Goal: Information Seeking & Learning: Learn about a topic

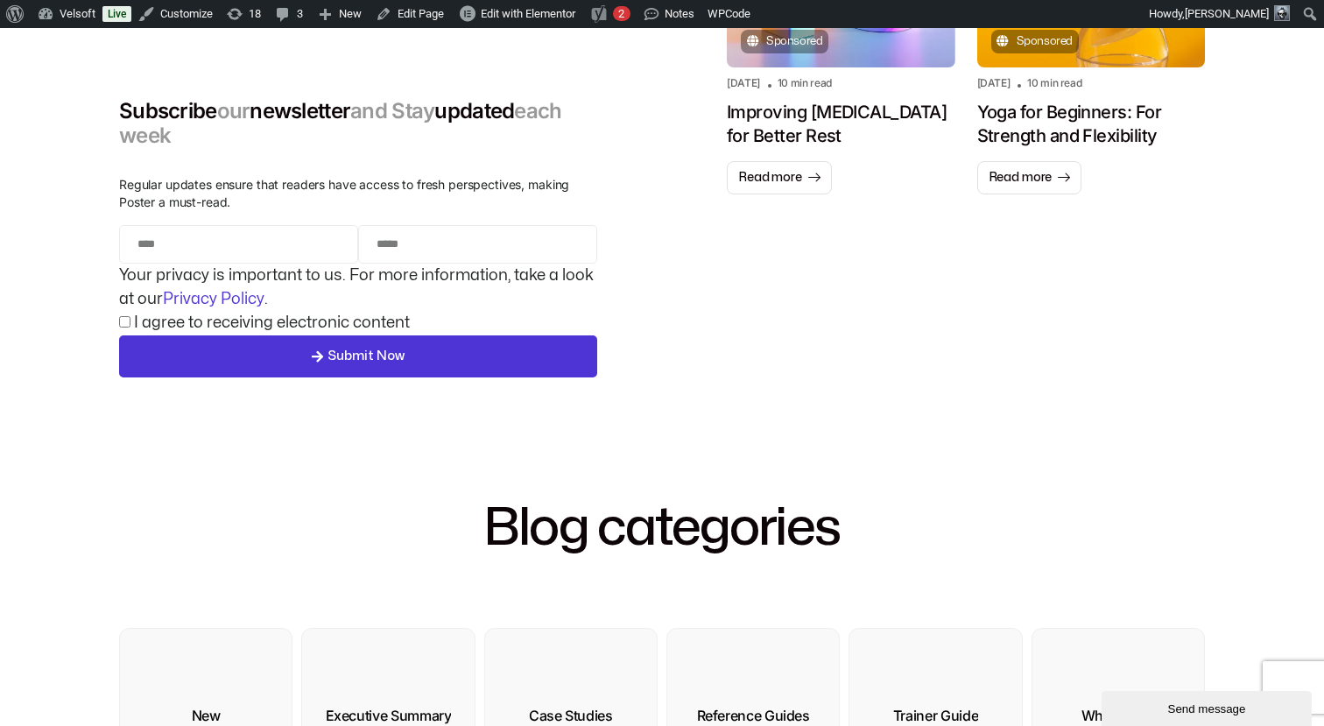
scroll to position [20, 0]
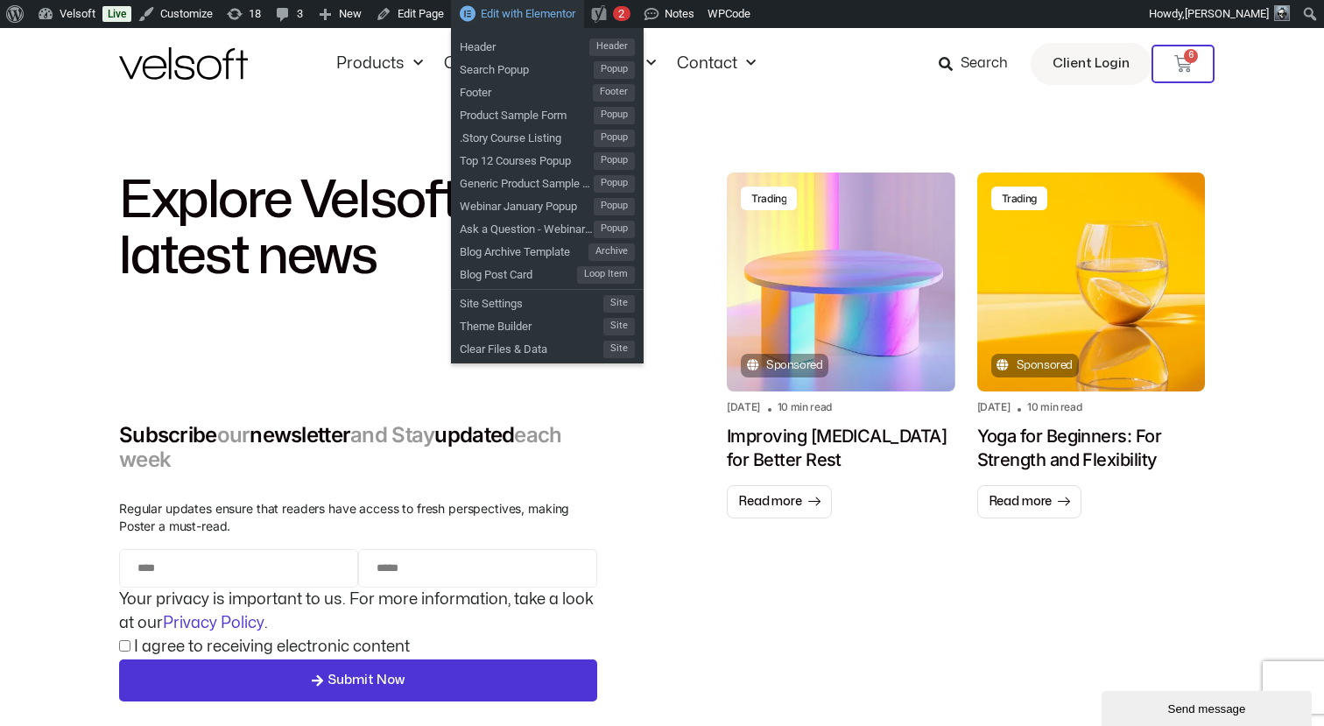
click at [522, 19] on span "Edit with Elementor" at bounding box center [528, 13] width 95 height 13
click at [516, 253] on span "Blog Archive Template" at bounding box center [524, 249] width 129 height 23
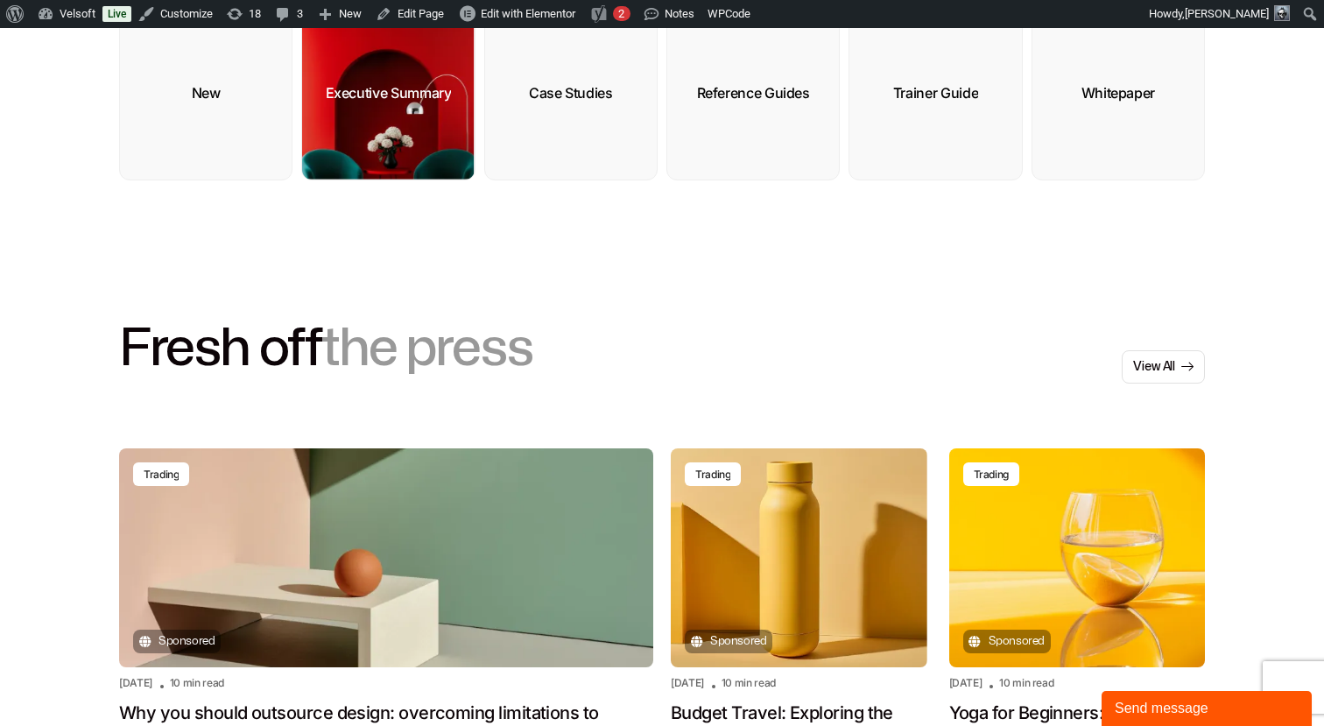
scroll to position [800, 0]
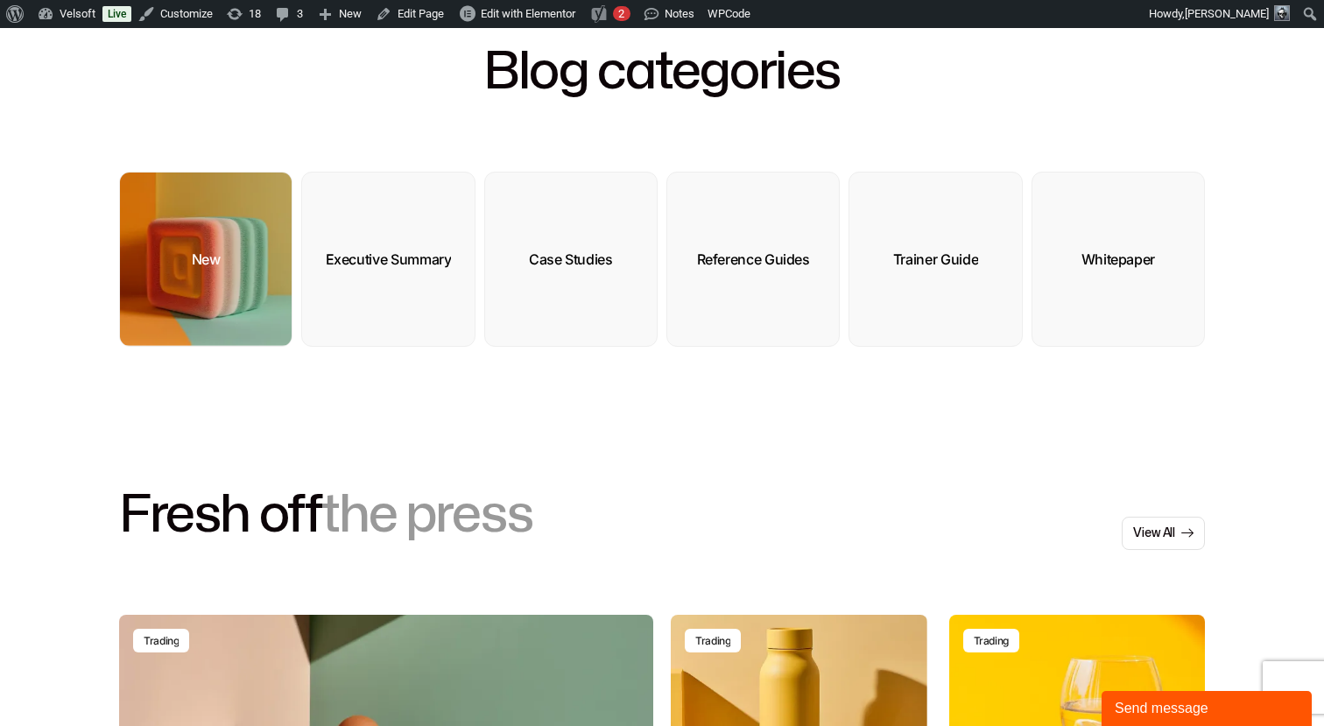
click at [202, 250] on div "New" at bounding box center [206, 259] width 29 height 18
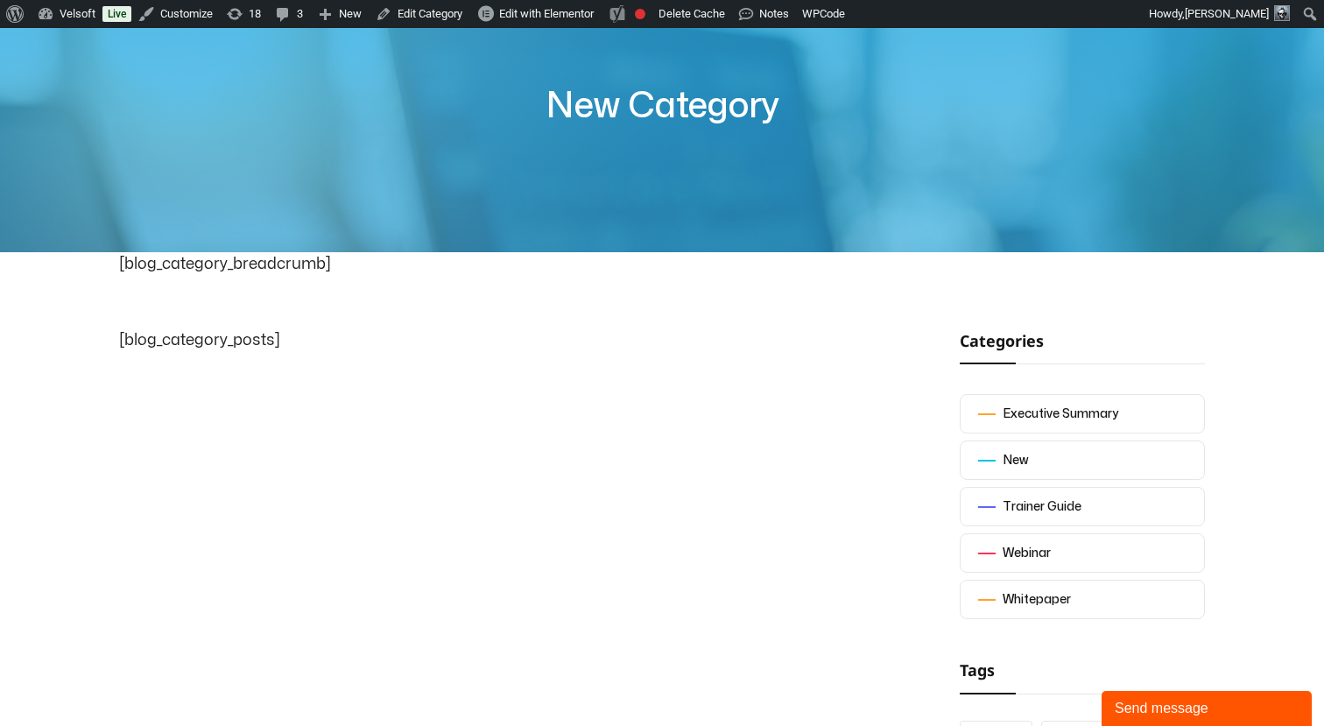
scroll to position [167, 0]
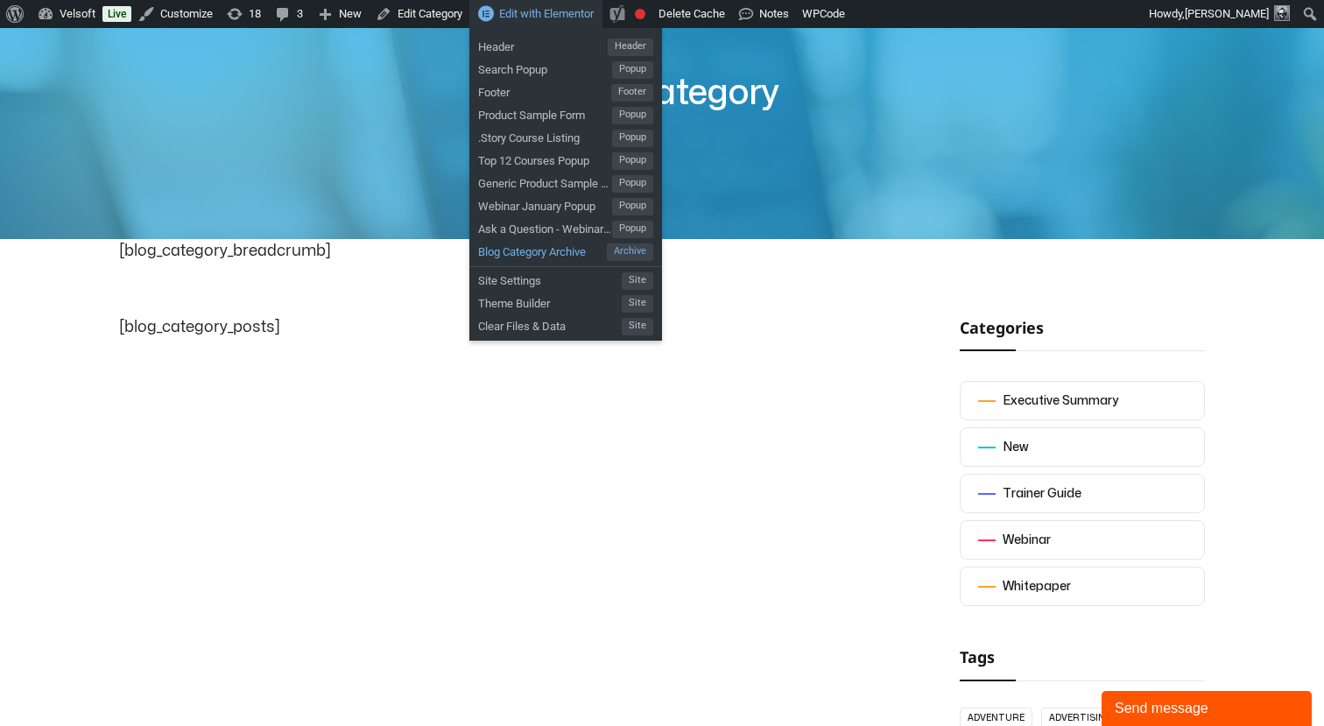
click at [522, 254] on span "Blog Category Archive" at bounding box center [542, 249] width 129 height 23
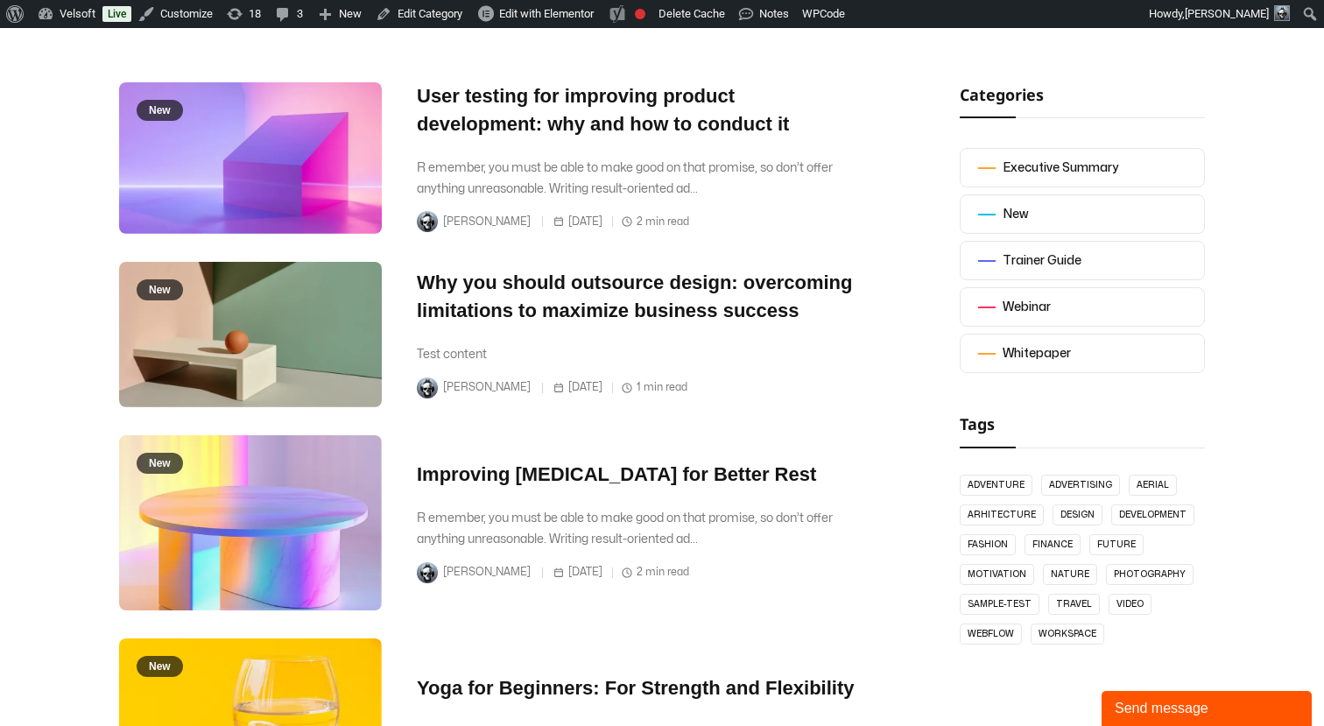
scroll to position [424, 0]
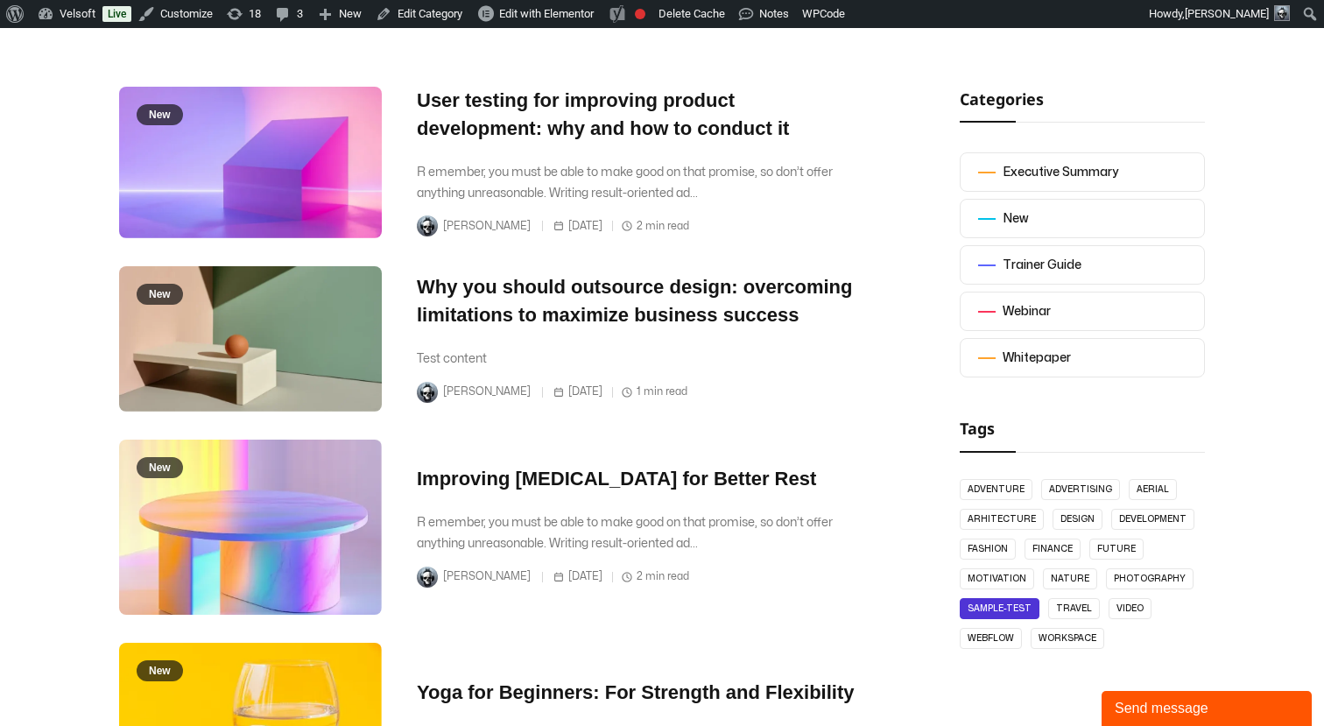
click at [981, 609] on link "Sample-Test" at bounding box center [1000, 608] width 80 height 21
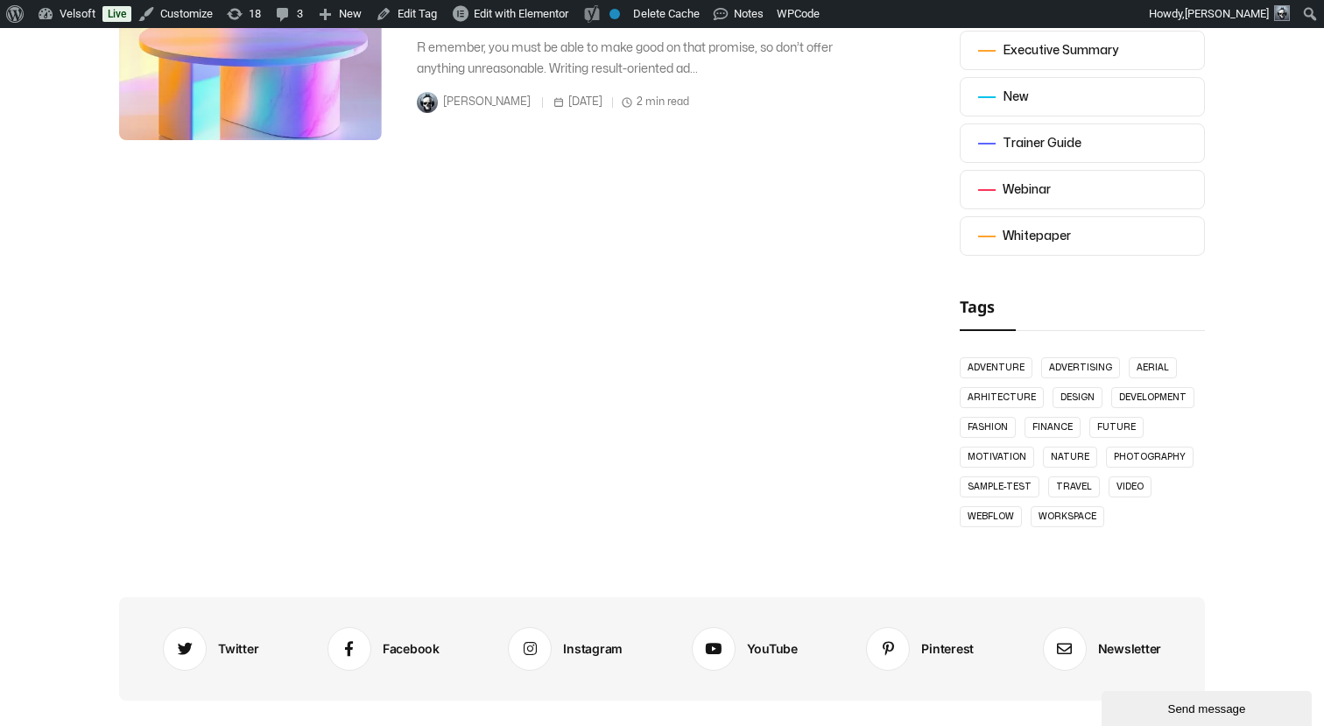
scroll to position [408, 0]
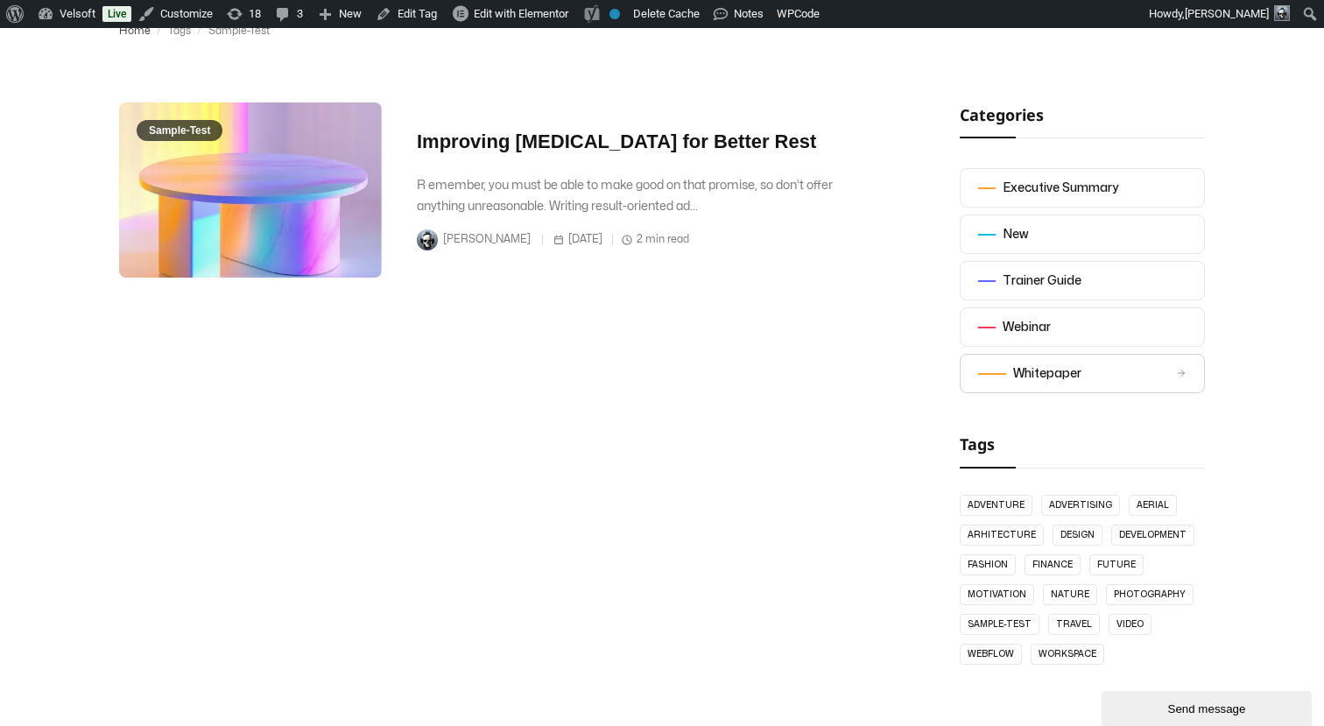
click at [1018, 377] on div "Whitepaper" at bounding box center [1047, 373] width 68 height 21
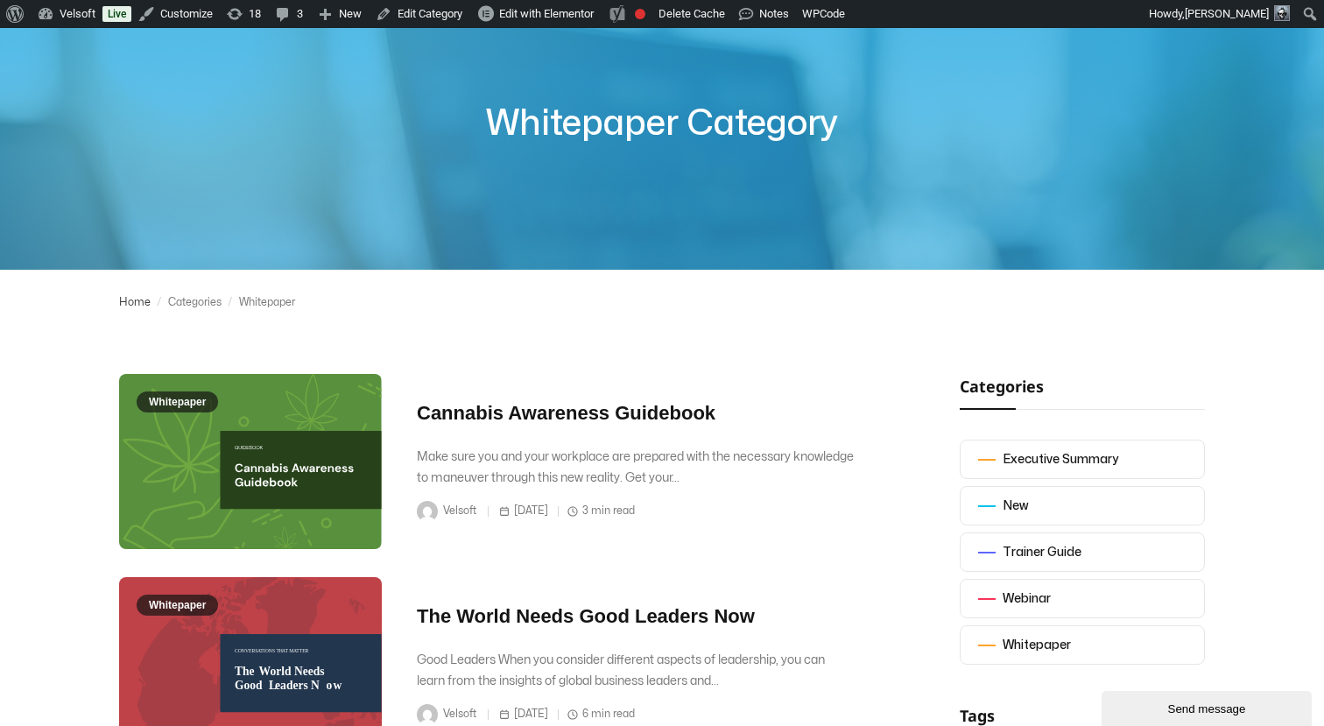
scroll to position [193, 0]
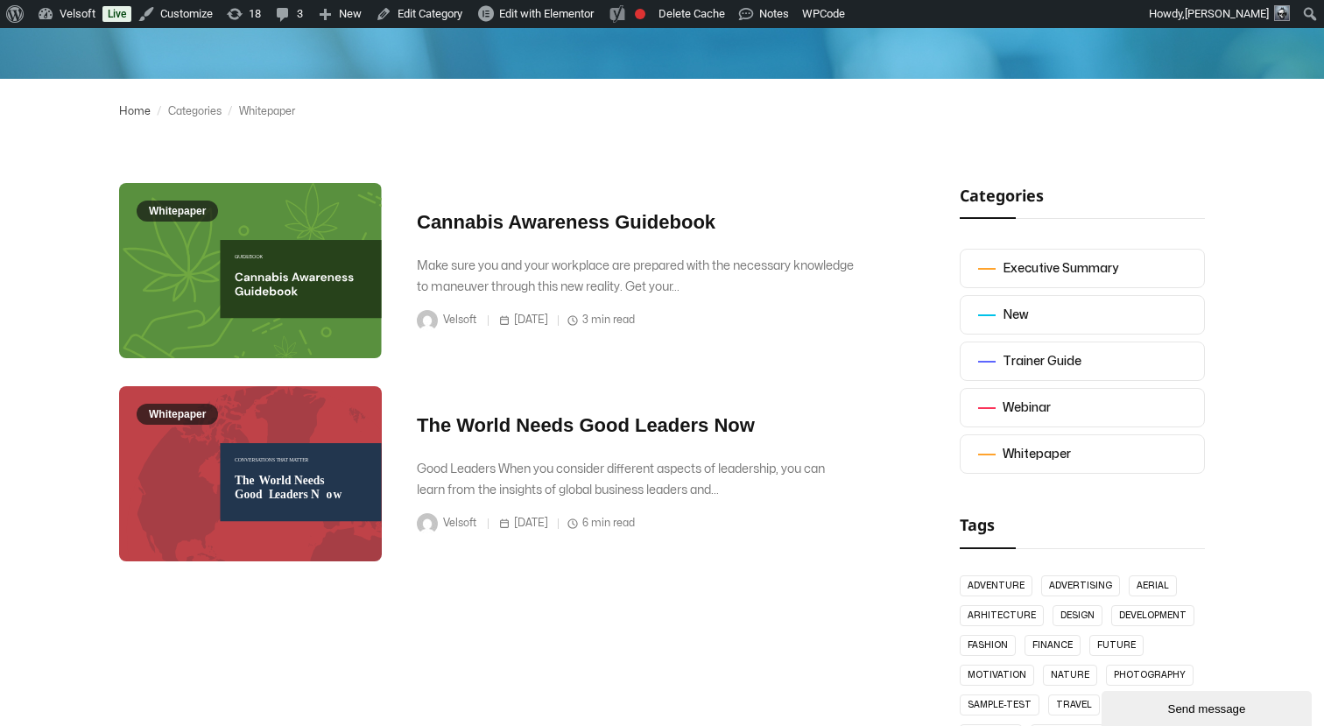
scroll to position [321, 0]
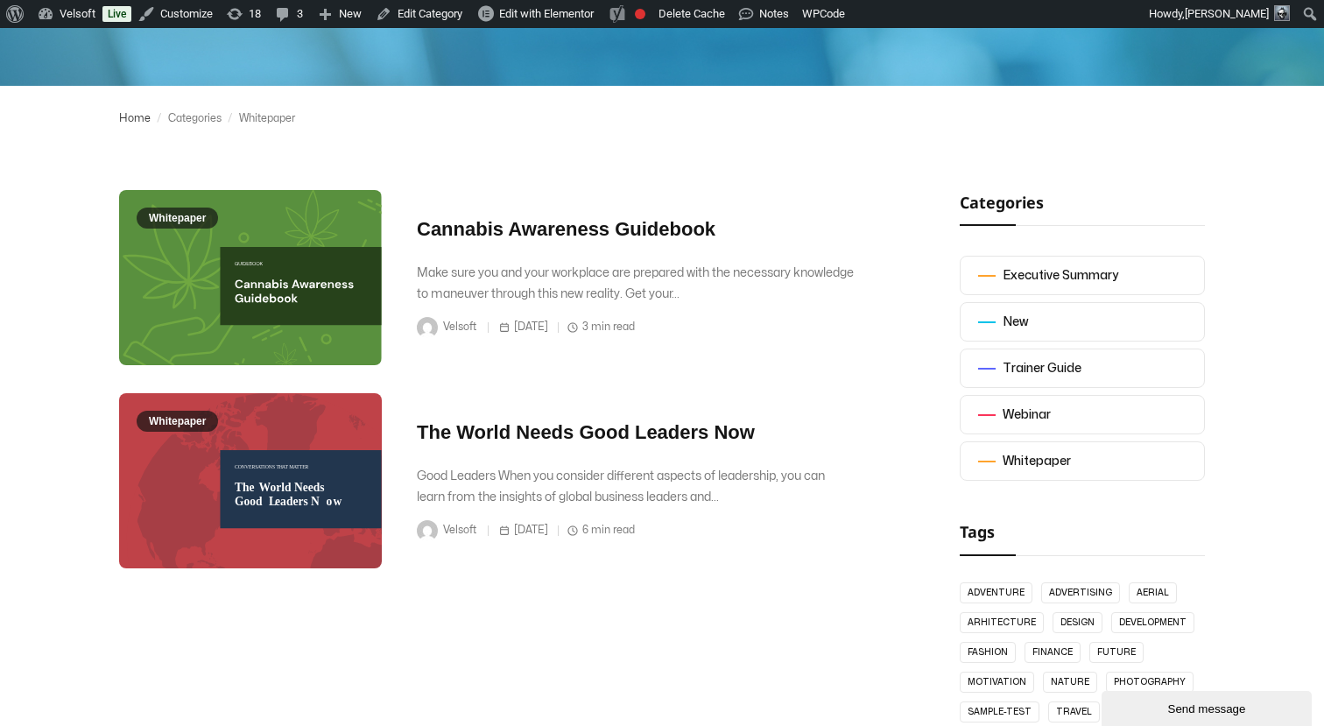
click at [133, 115] on link "Home" at bounding box center [135, 119] width 32 height 24
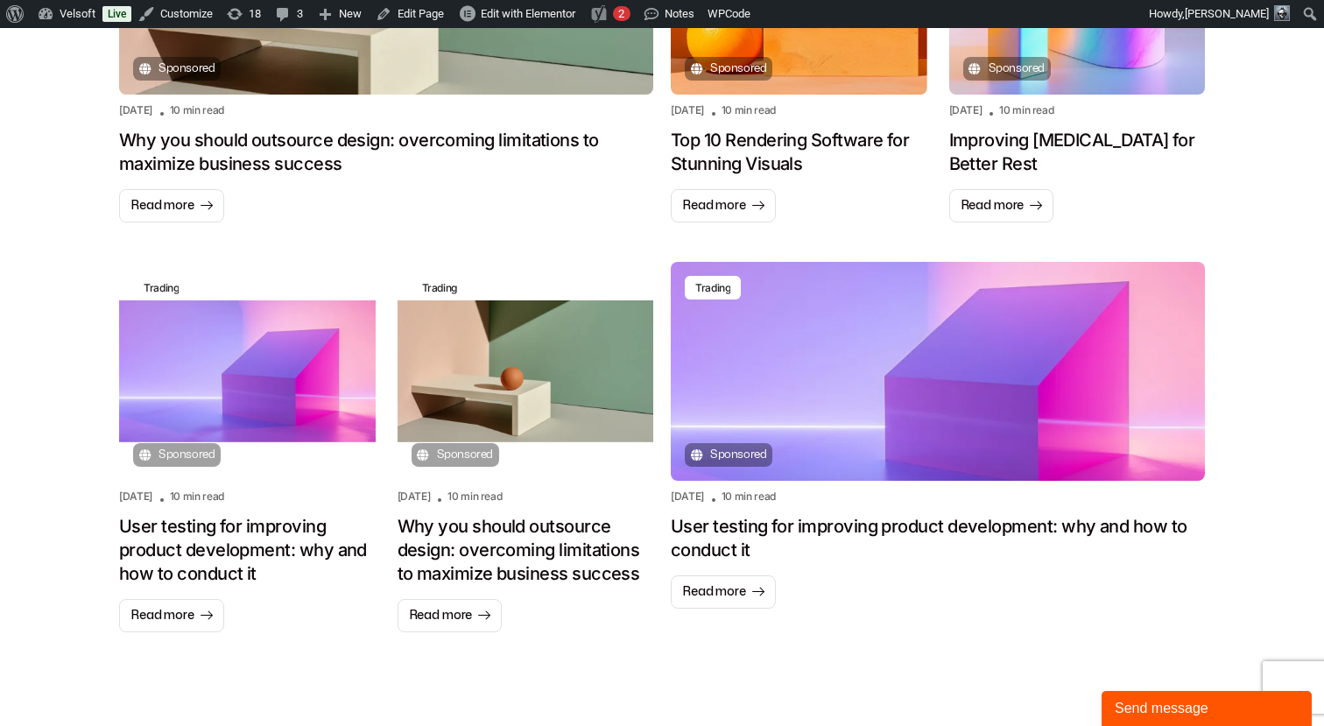
scroll to position [1509, 0]
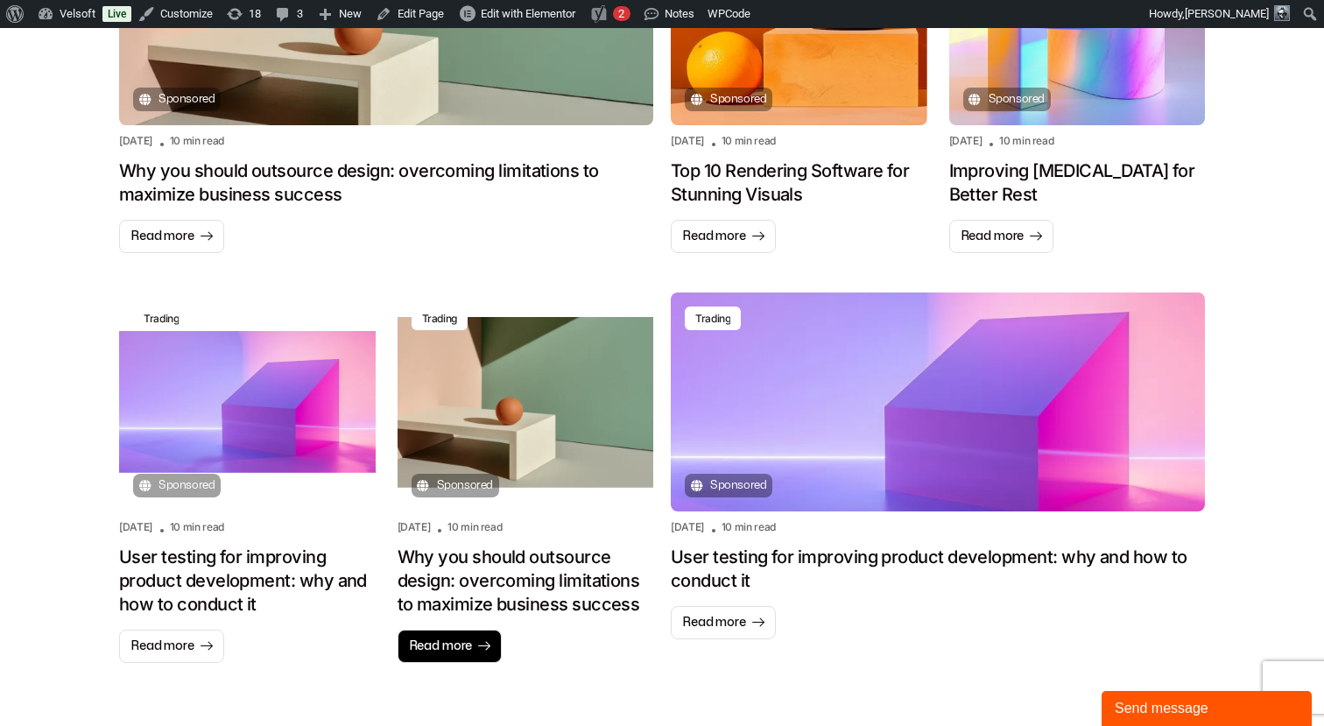
click at [432, 637] on span "Read more" at bounding box center [441, 646] width 64 height 18
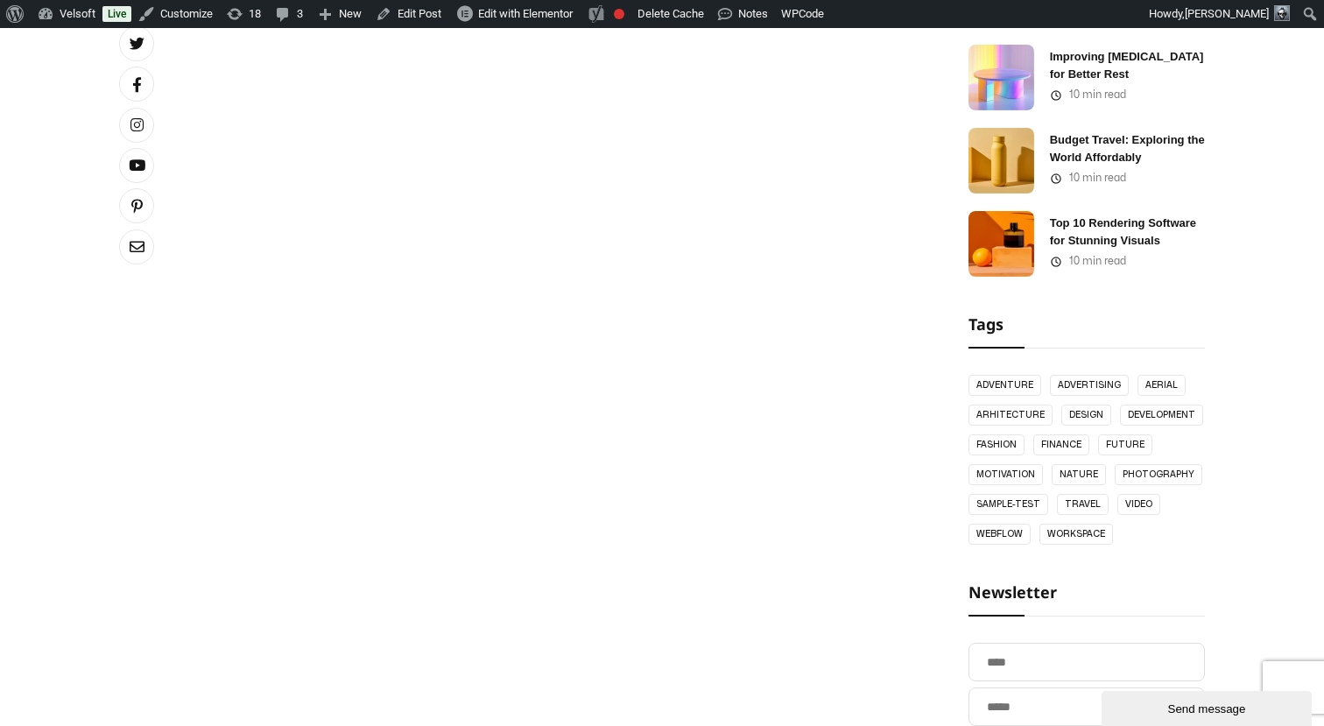
scroll to position [700, 0]
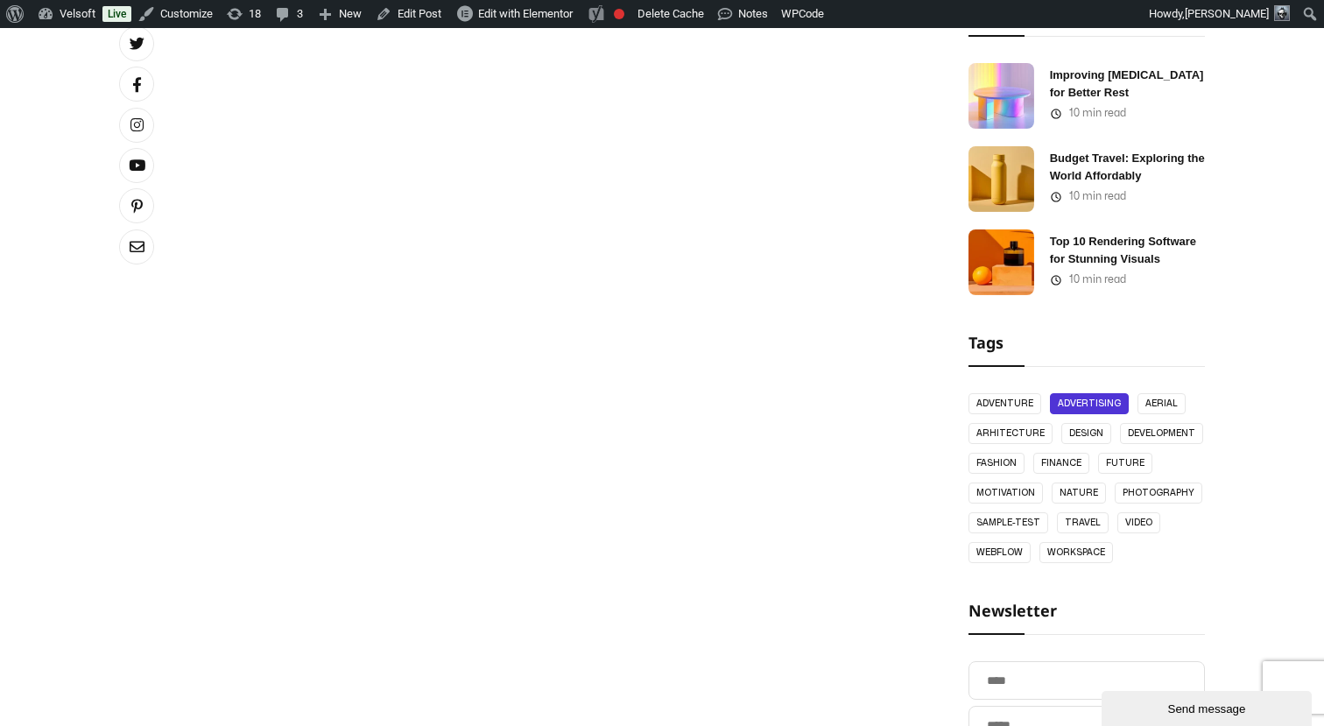
click at [1065, 405] on link "Advertising" at bounding box center [1089, 403] width 79 height 21
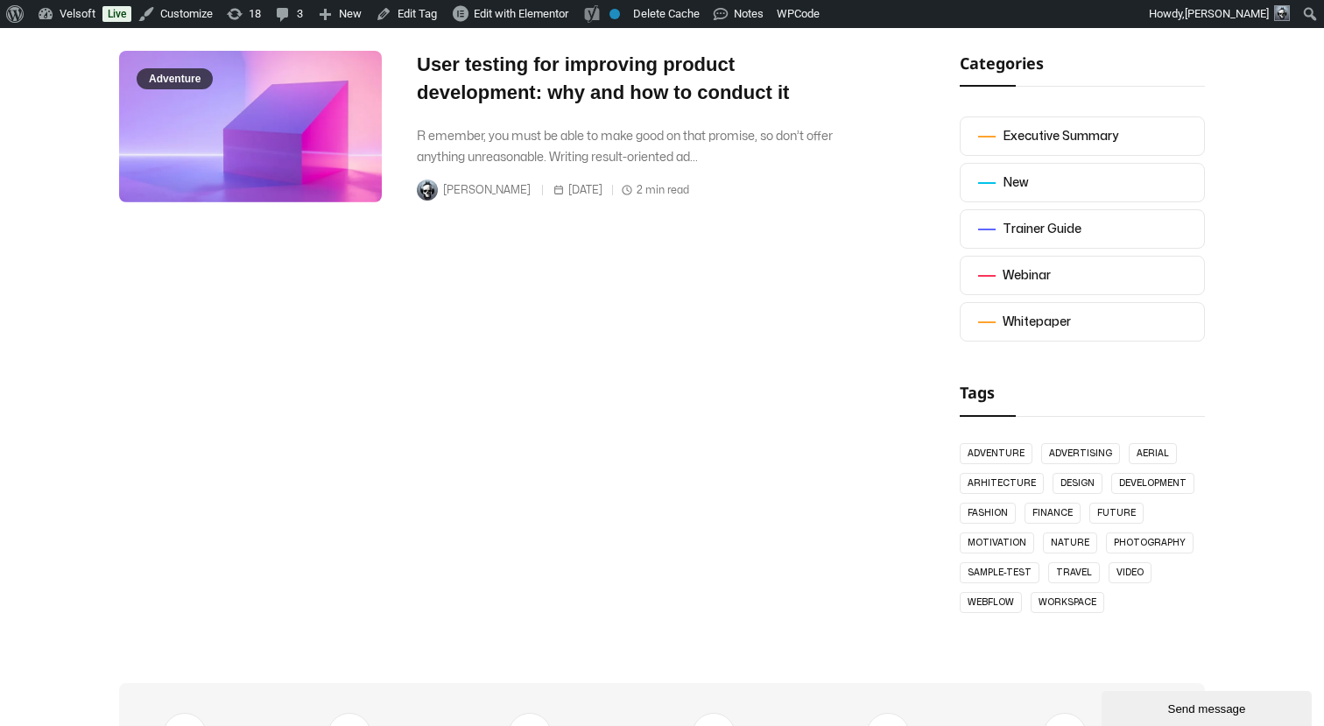
scroll to position [488, 0]
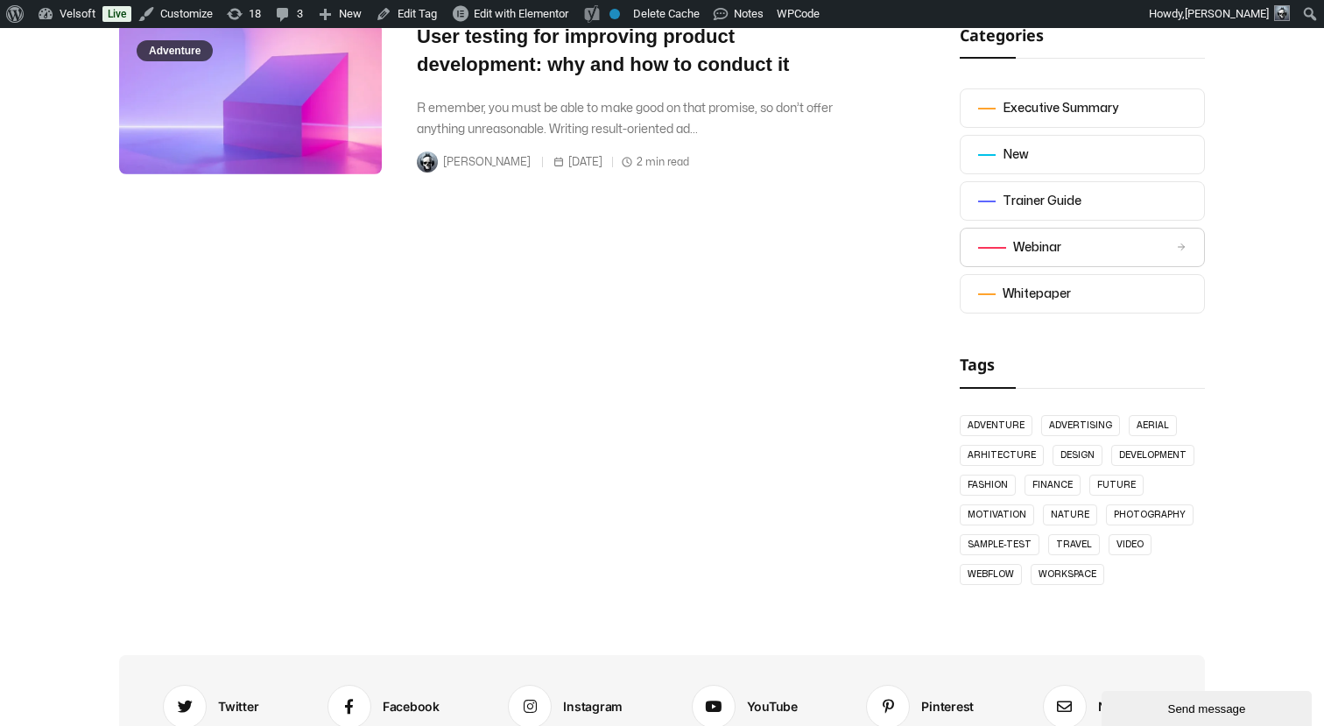
click at [1013, 245] on div "Webinar" at bounding box center [1037, 247] width 48 height 21
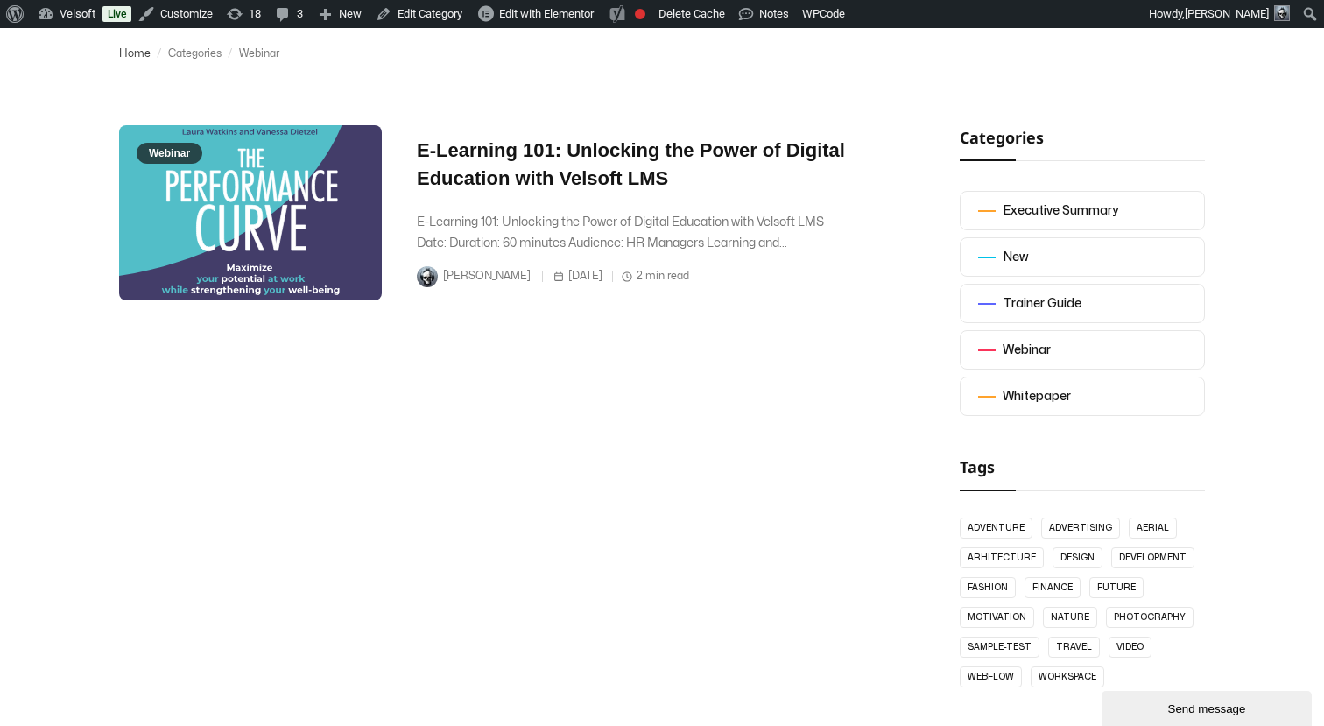
scroll to position [430, 0]
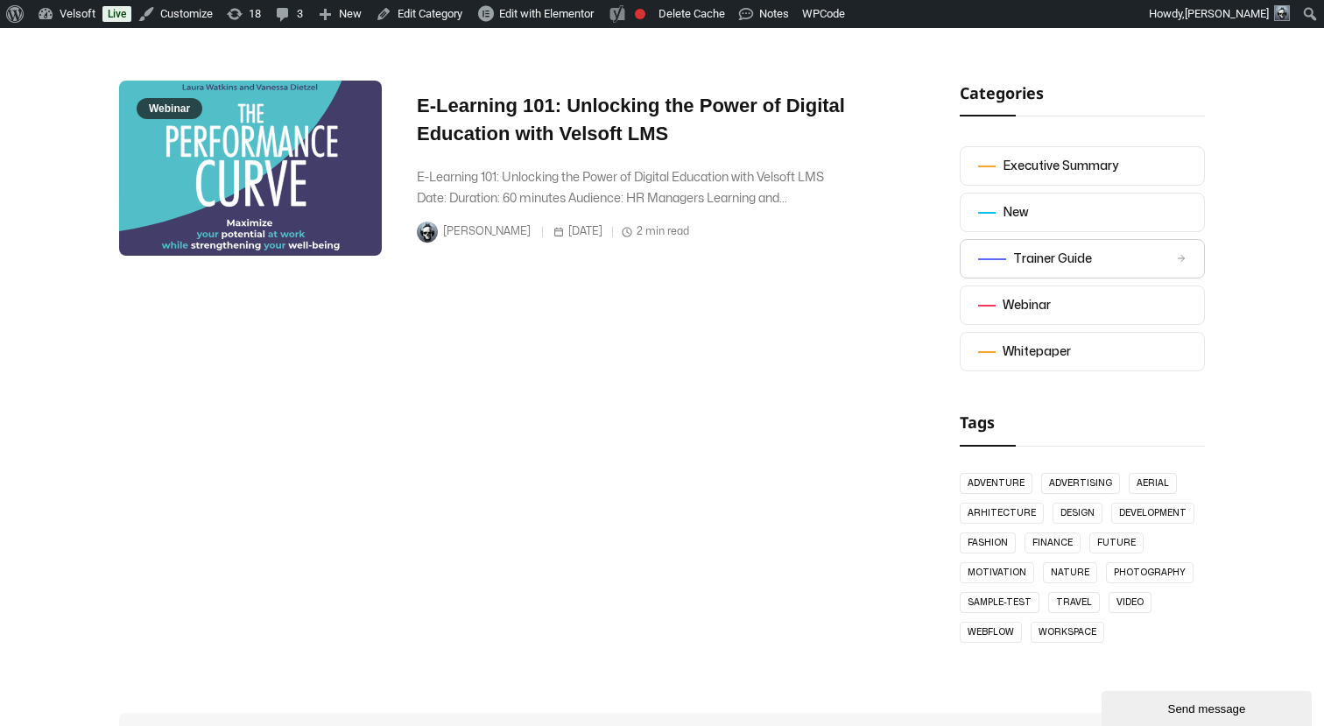
click at [1024, 254] on div "Trainer Guide" at bounding box center [1052, 259] width 79 height 21
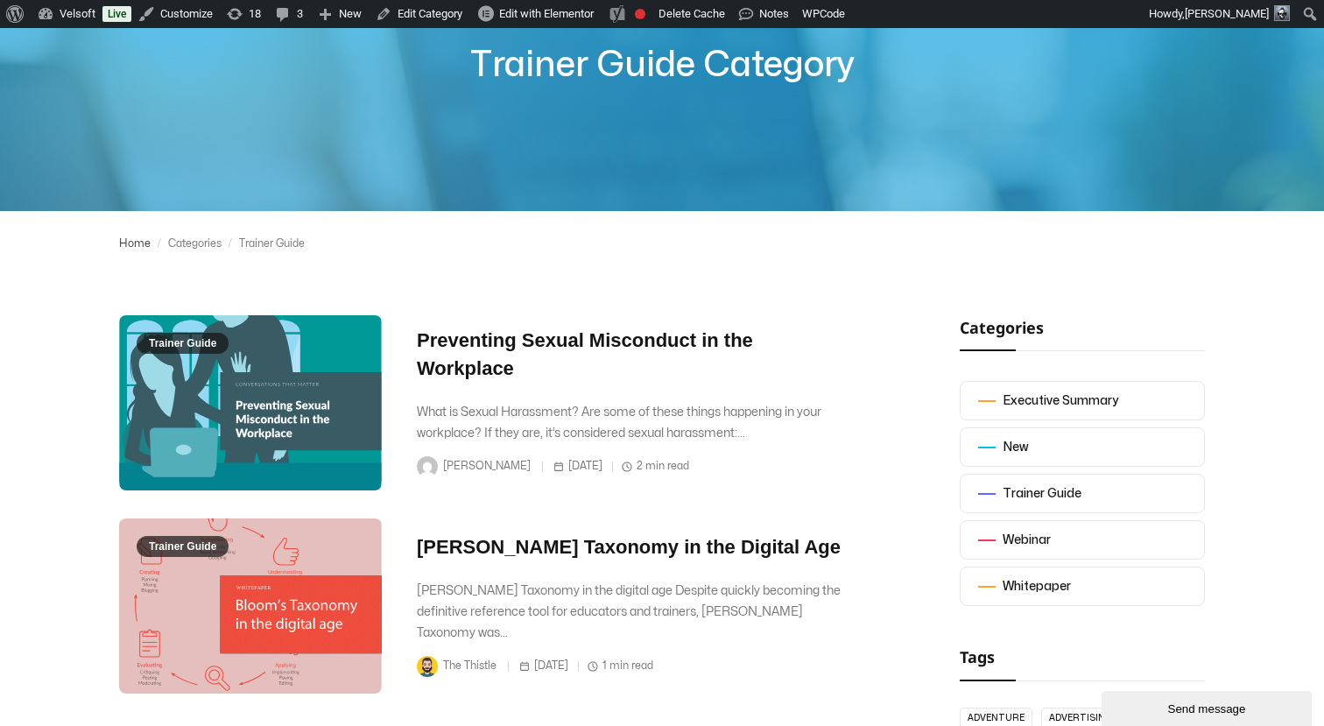
scroll to position [166, 0]
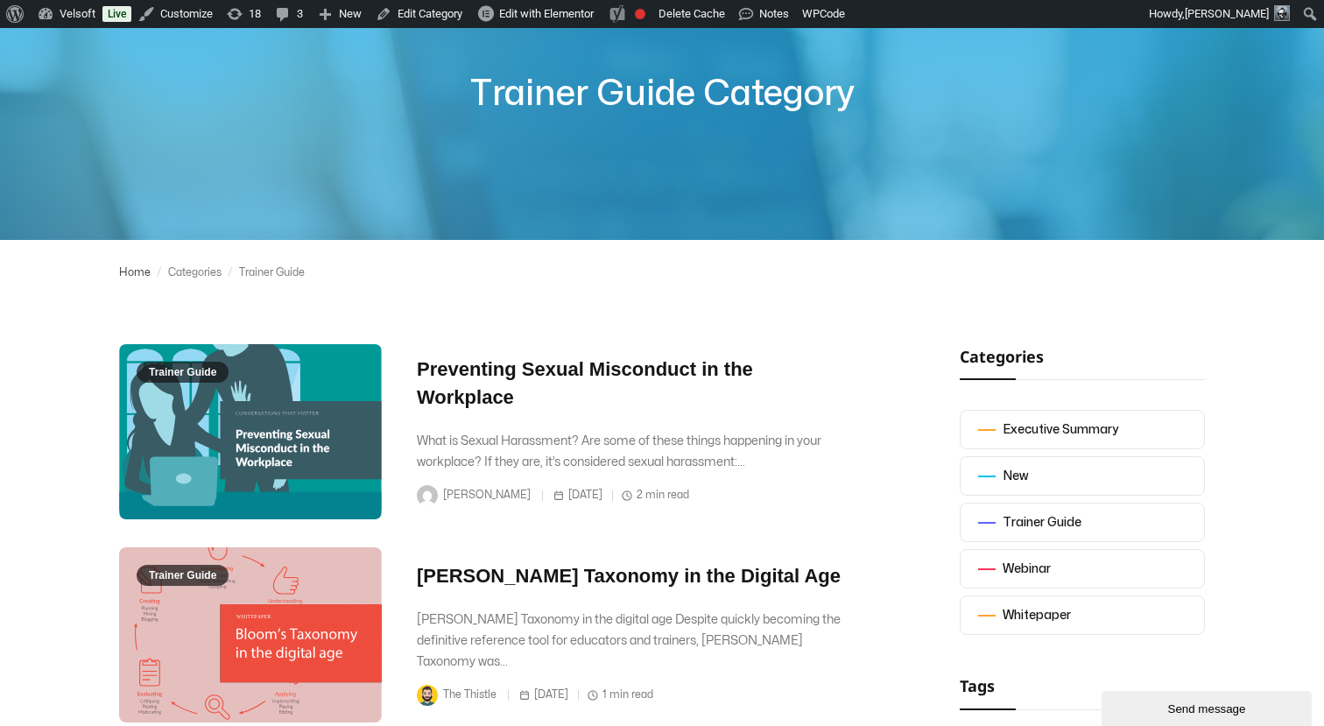
click at [135, 272] on link "Home" at bounding box center [135, 273] width 32 height 24
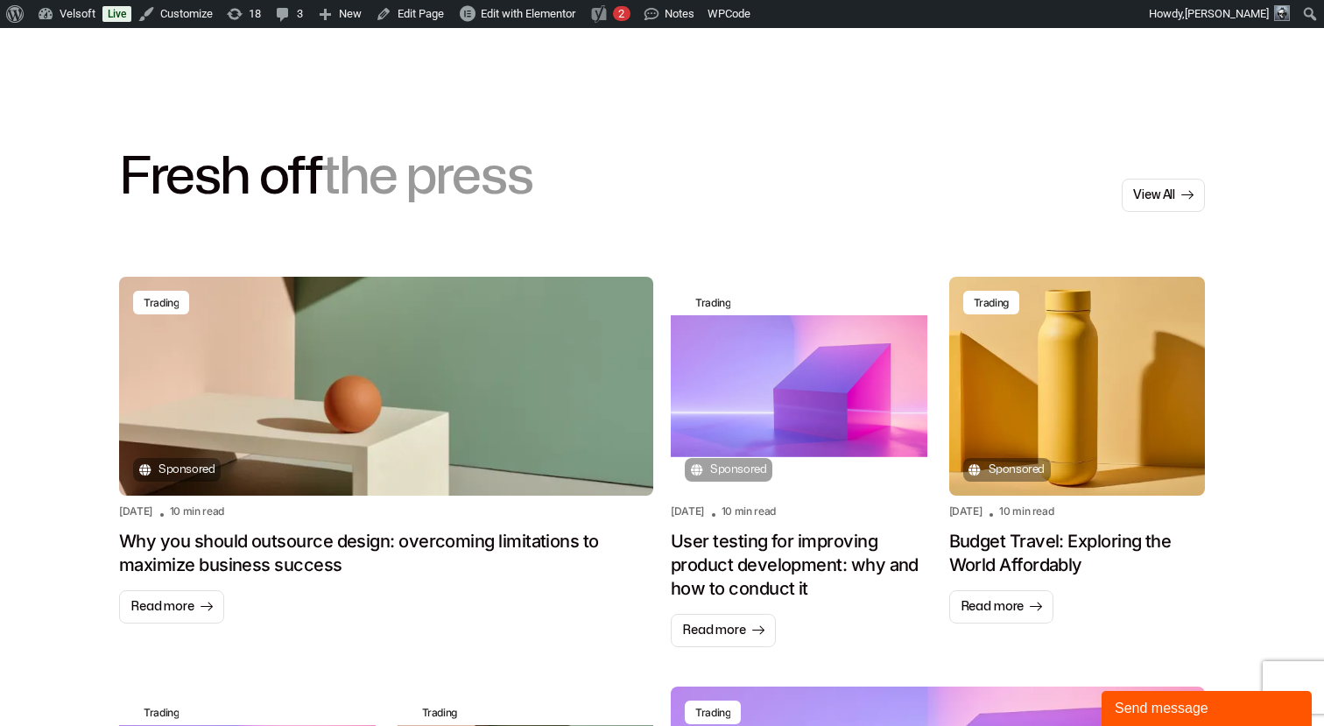
scroll to position [1135, 0]
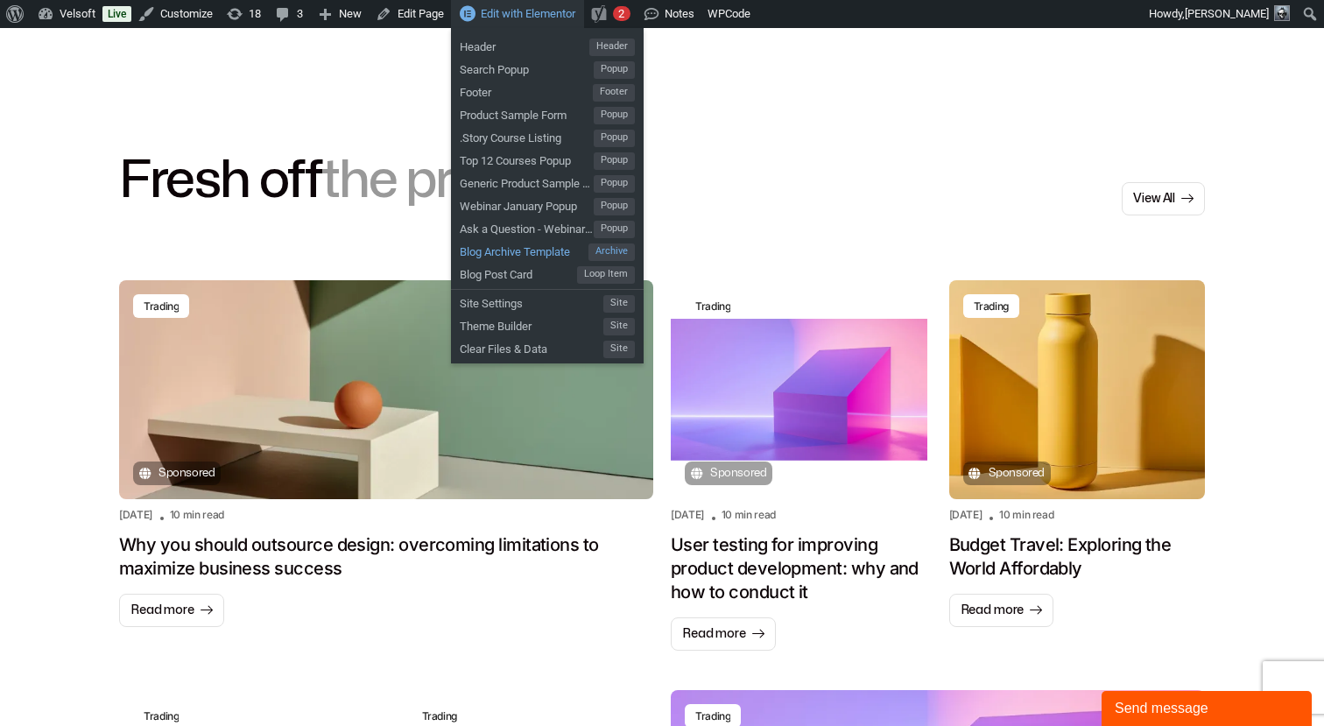
click at [516, 250] on span "Blog Archive Template" at bounding box center [524, 249] width 129 height 23
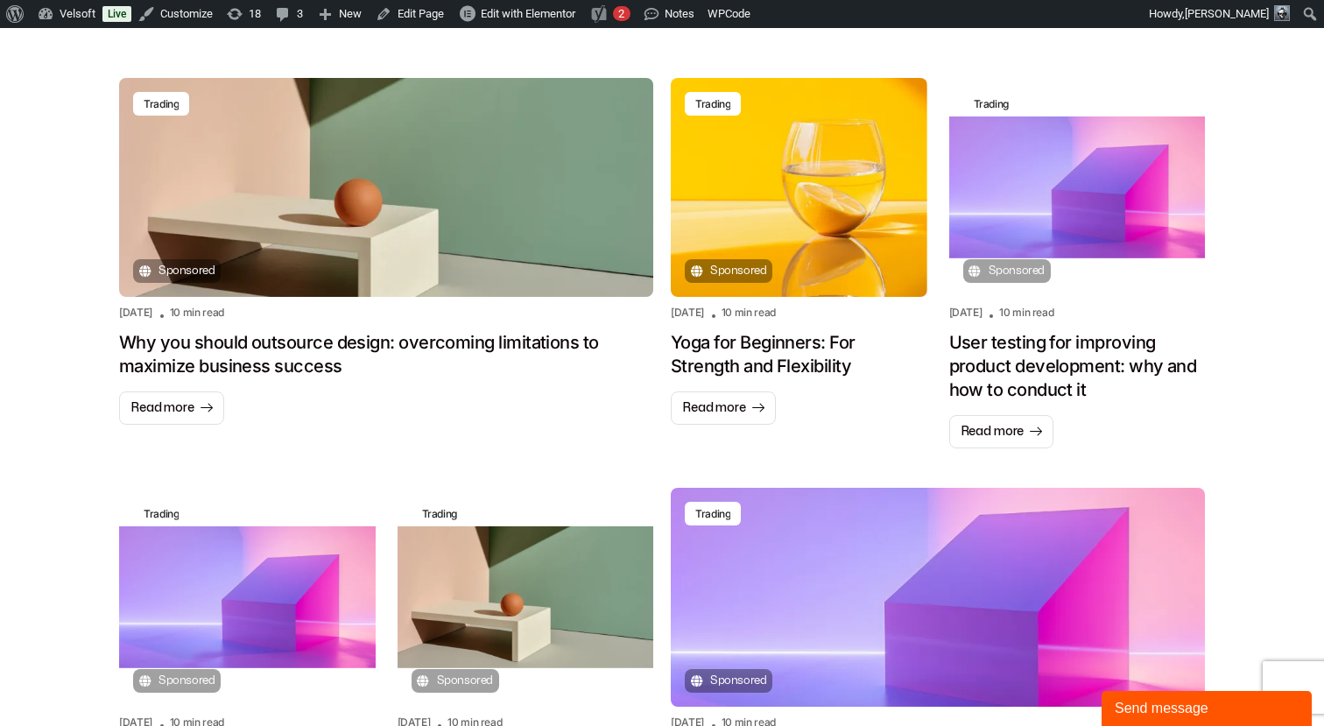
scroll to position [1319, 0]
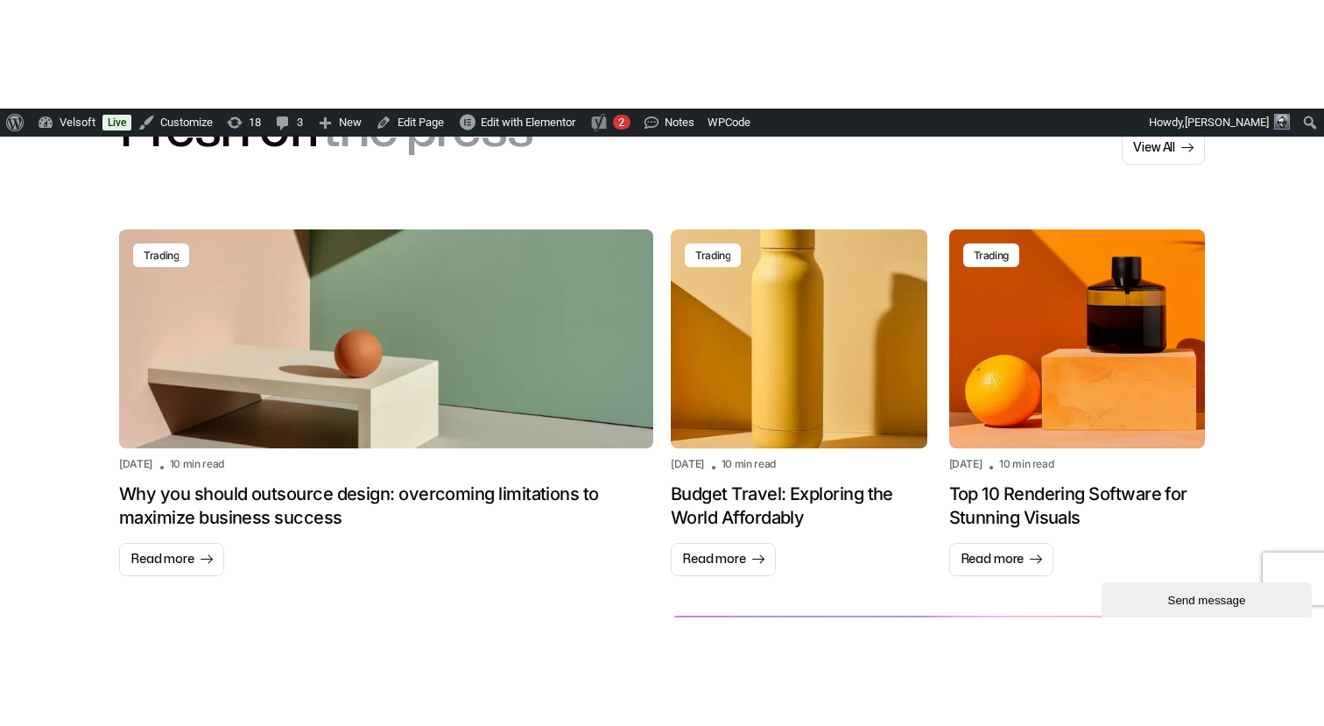
scroll to position [1305, 0]
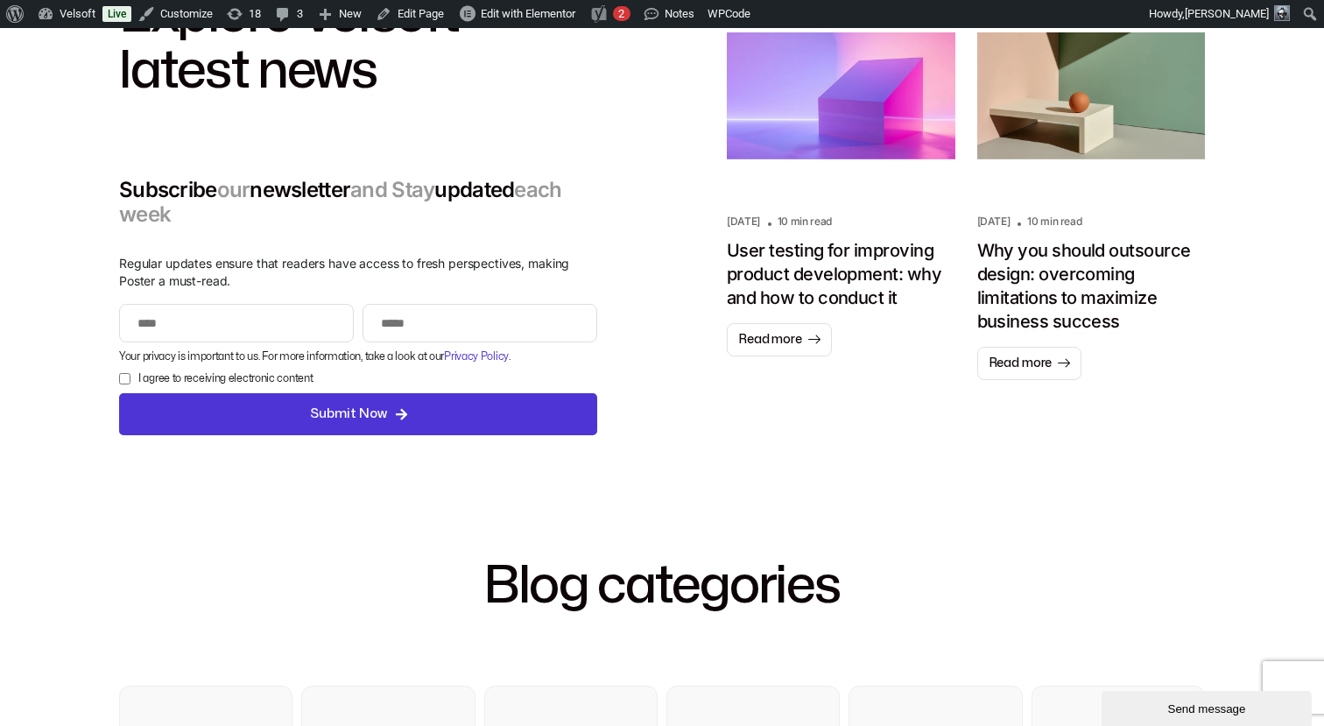
scroll to position [22, 0]
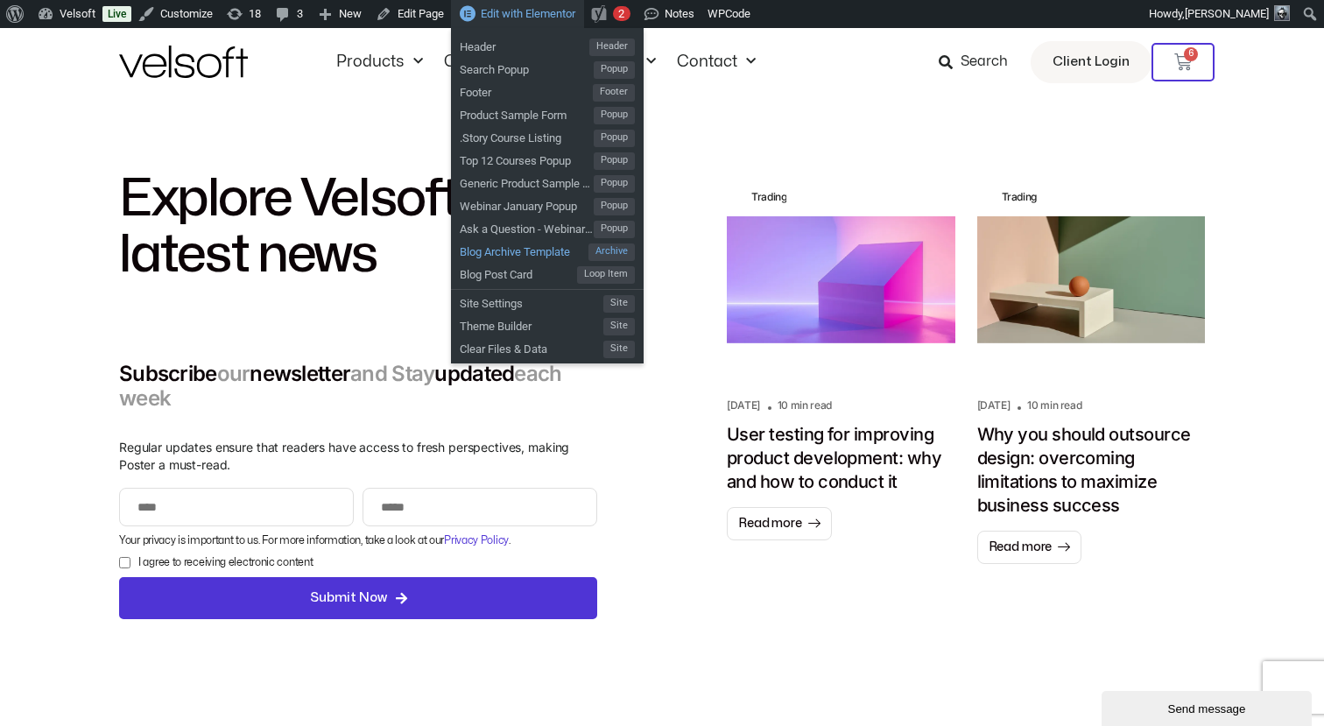
click at [500, 253] on span "Blog Archive Template" at bounding box center [524, 249] width 129 height 23
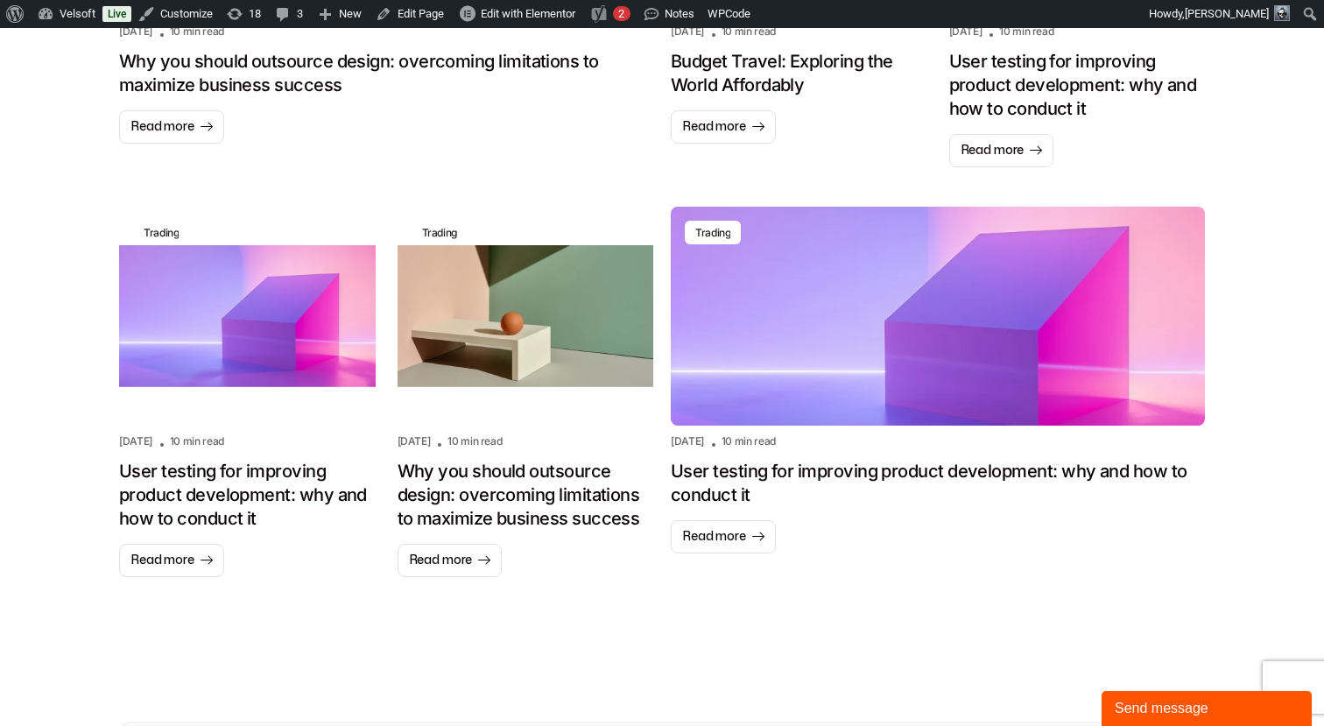
scroll to position [1559, 0]
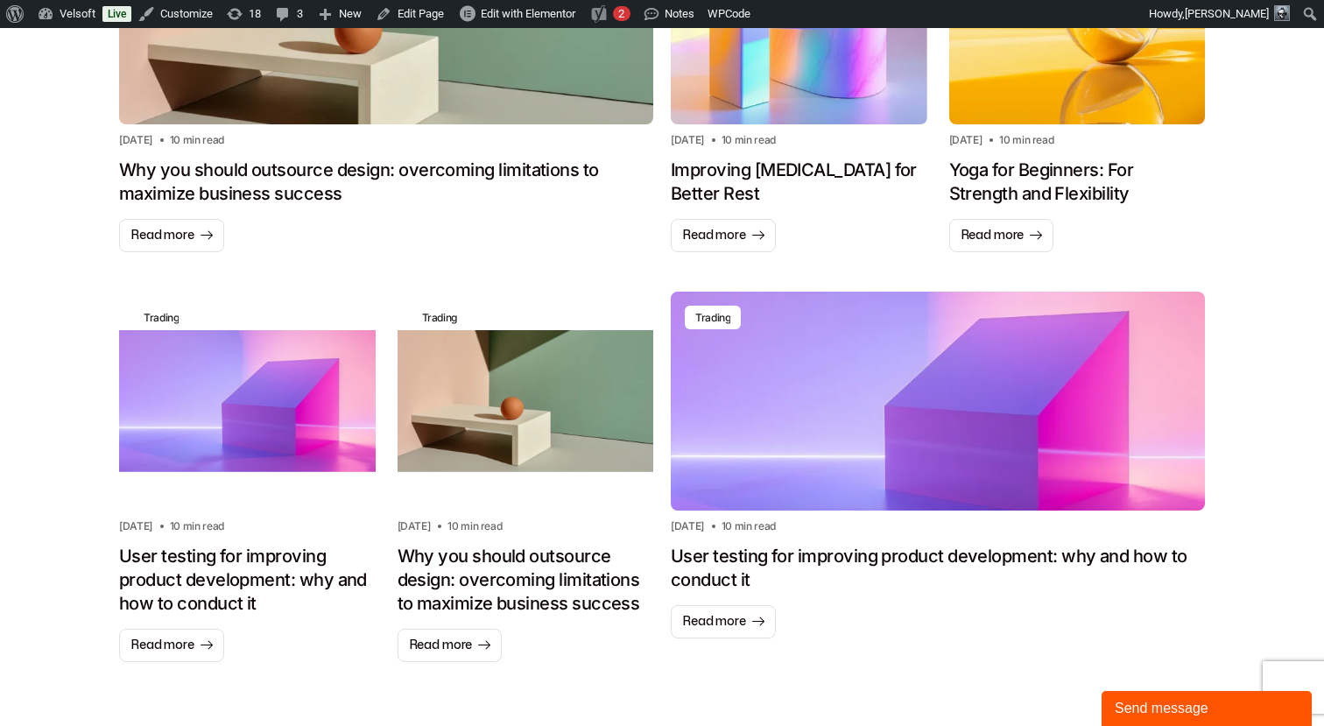
scroll to position [1353, 0]
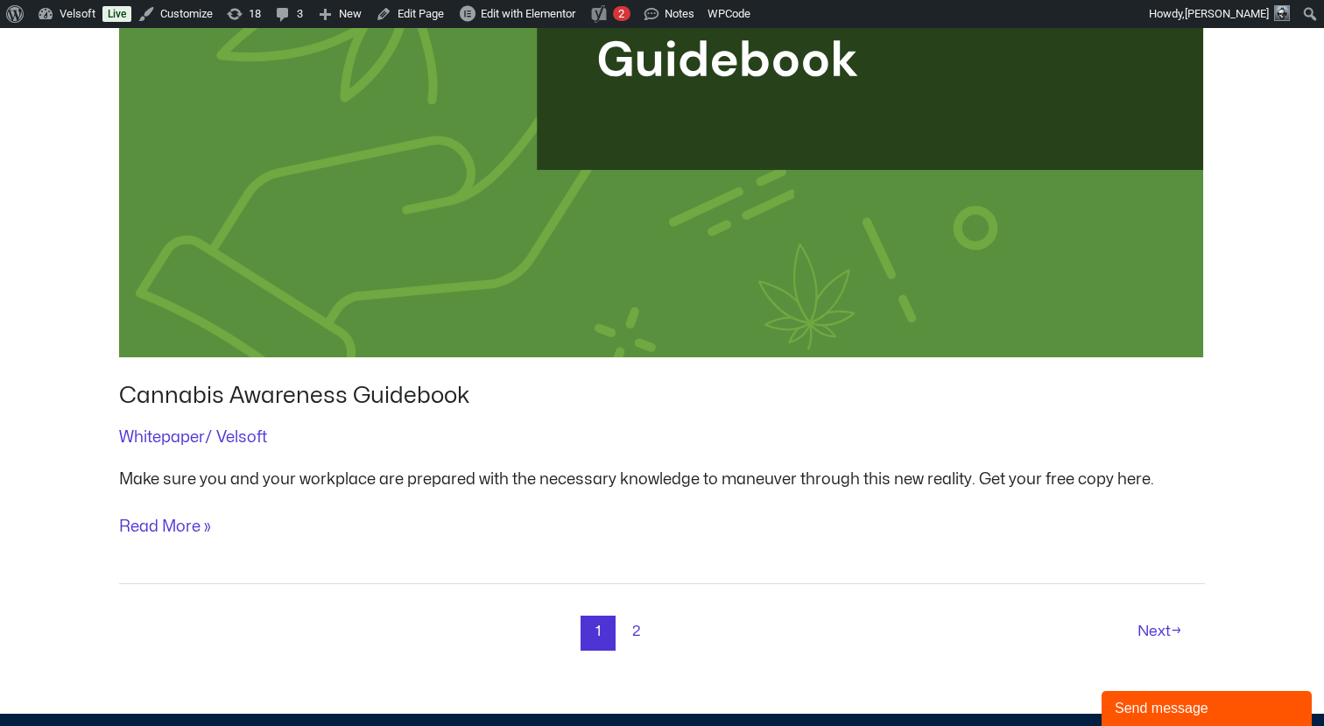
scroll to position [7884, 0]
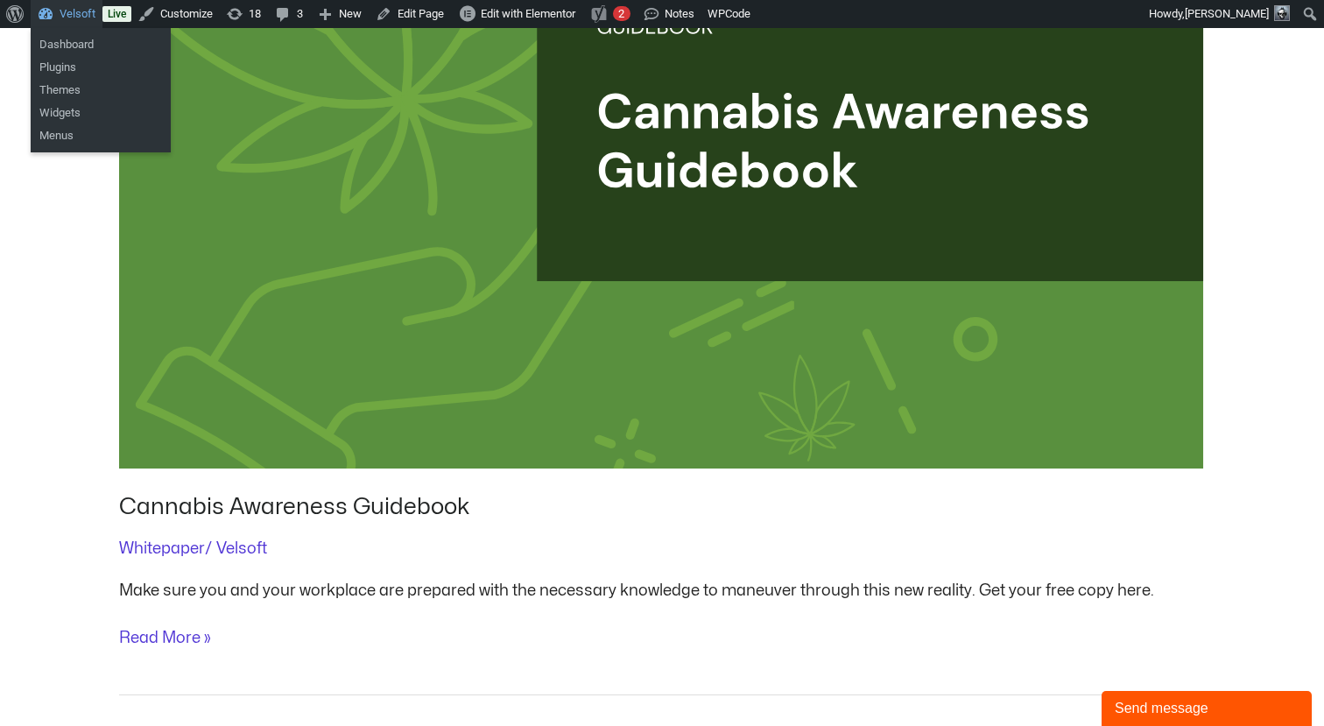
click at [70, 8] on link "Velsoft" at bounding box center [67, 14] width 72 height 28
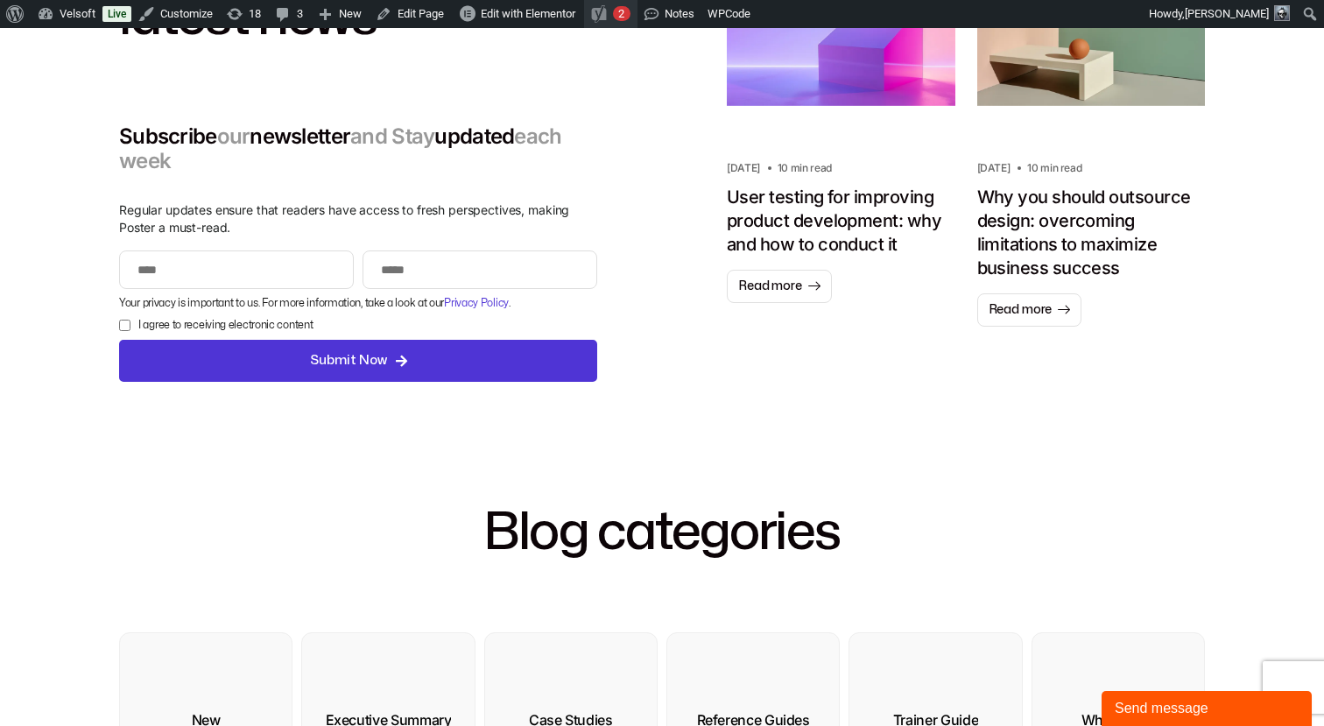
scroll to position [247, 0]
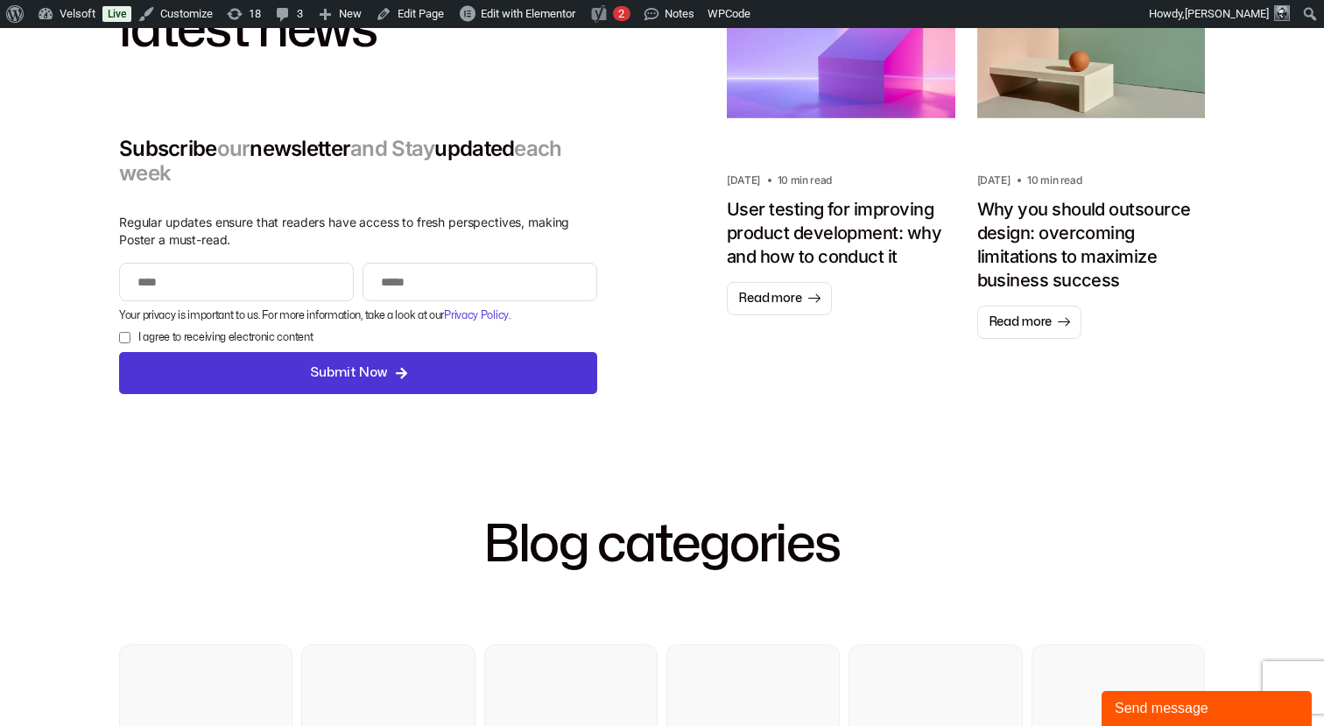
click at [597, 128] on div "Explore Velsoft latest news Subscribe our newsletter and Stay updated each week…" at bounding box center [662, 170] width 1086 height 554
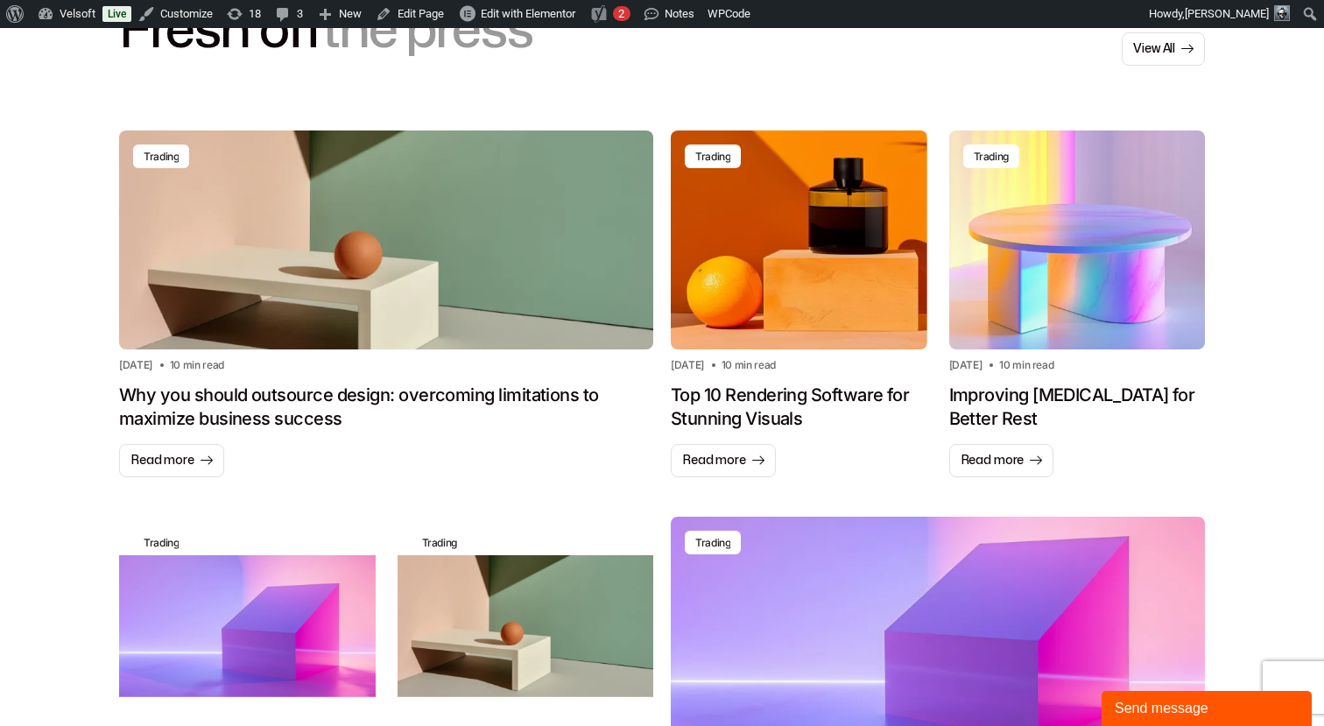
scroll to position [1217, 0]
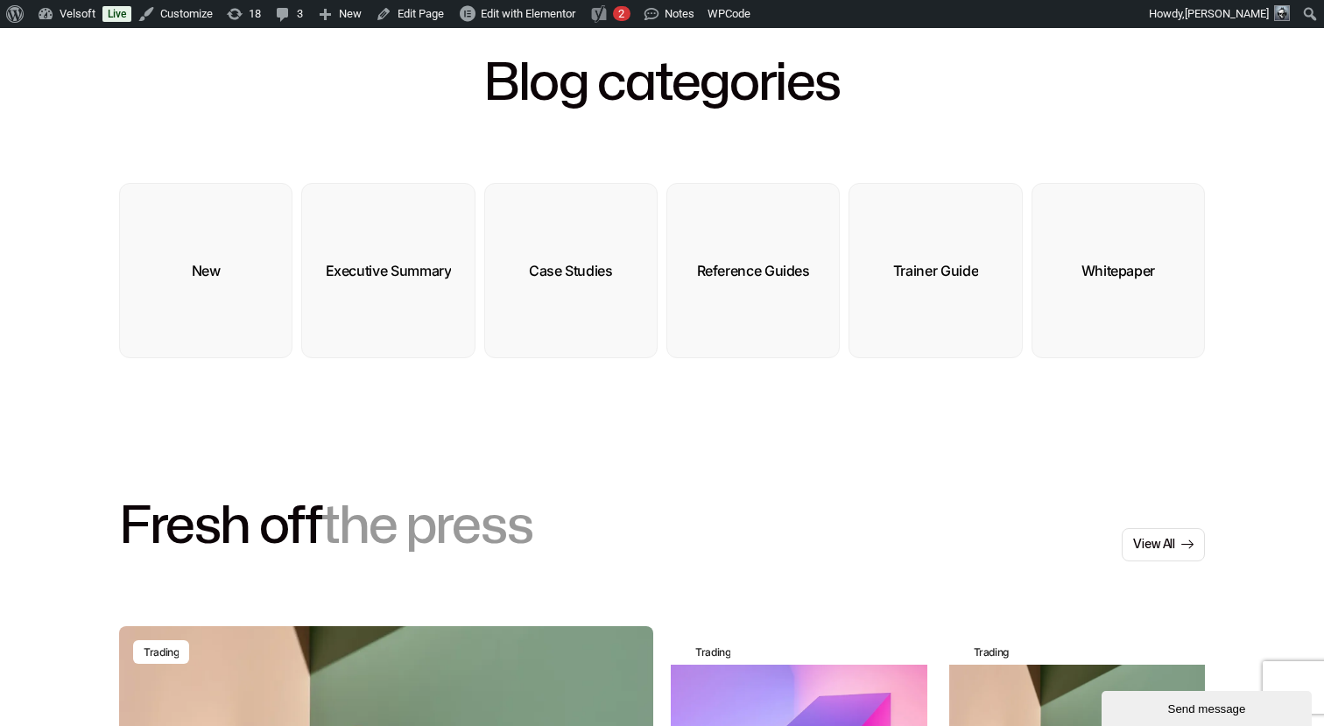
scroll to position [721, 0]
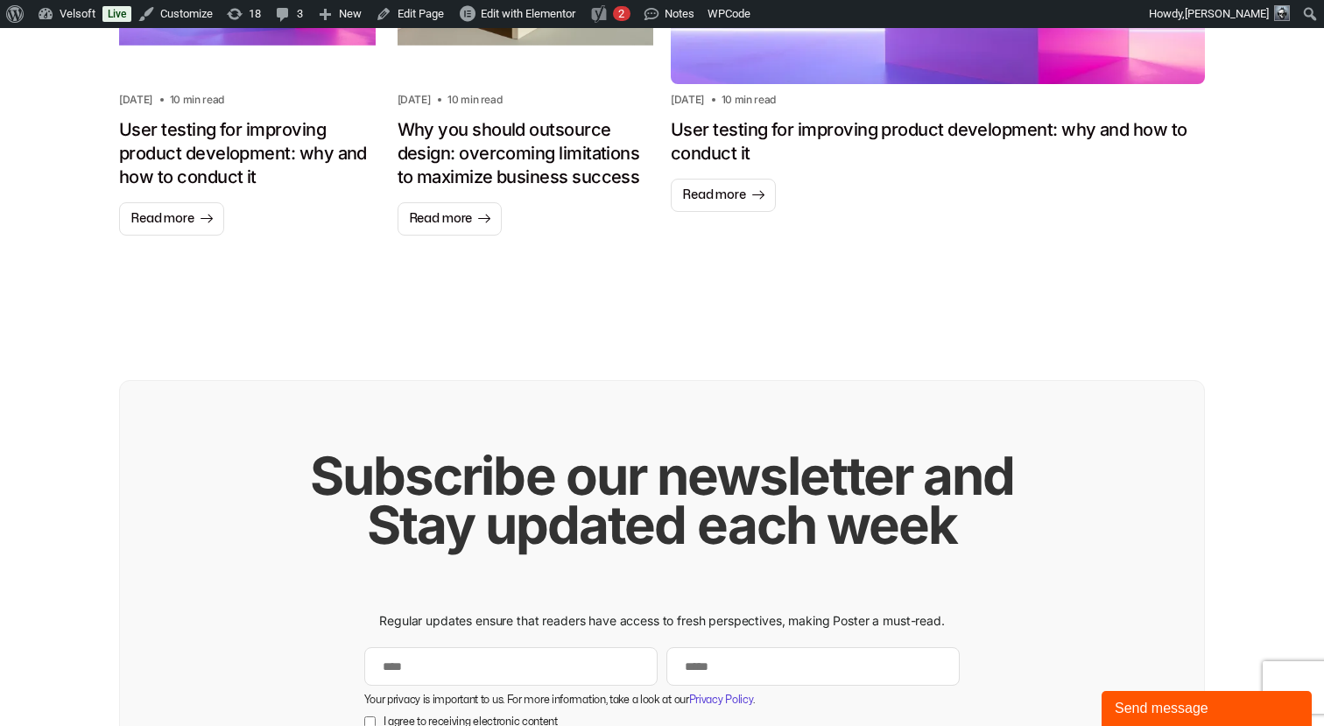
scroll to position [1882, 0]
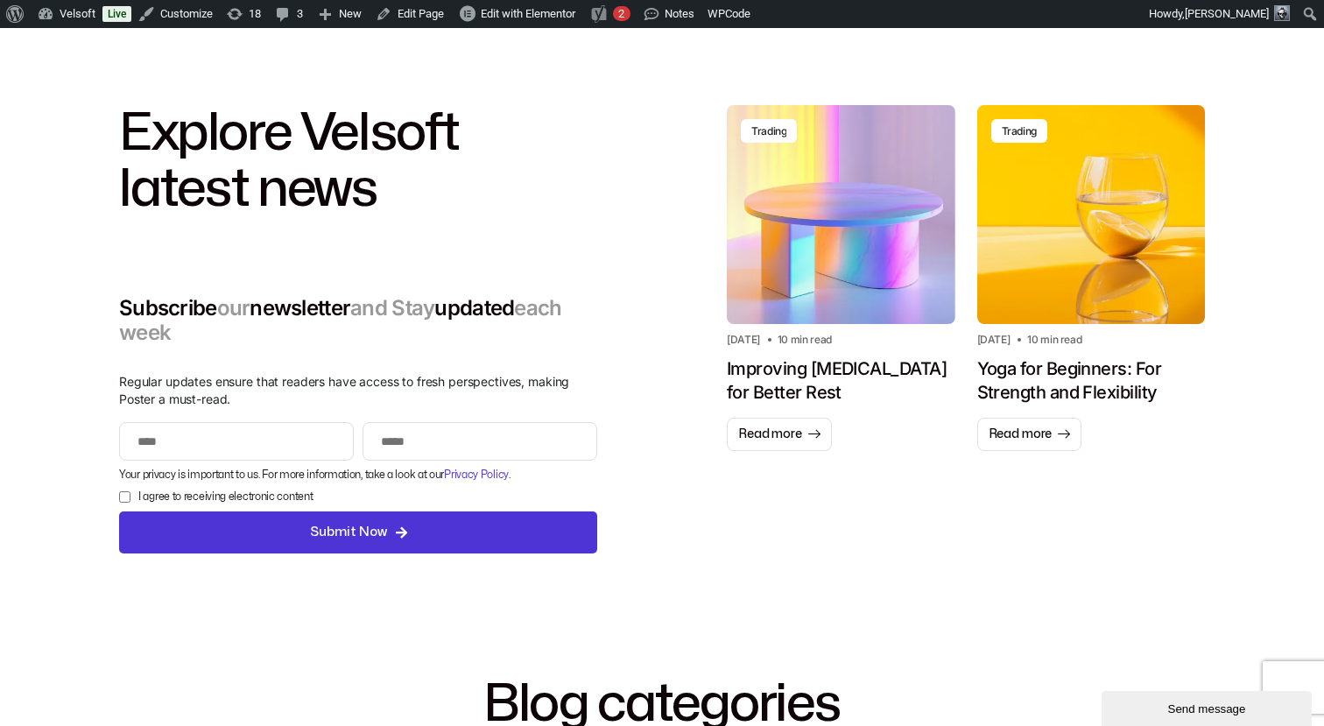
scroll to position [74, 0]
